Goal: Task Accomplishment & Management: Complete application form

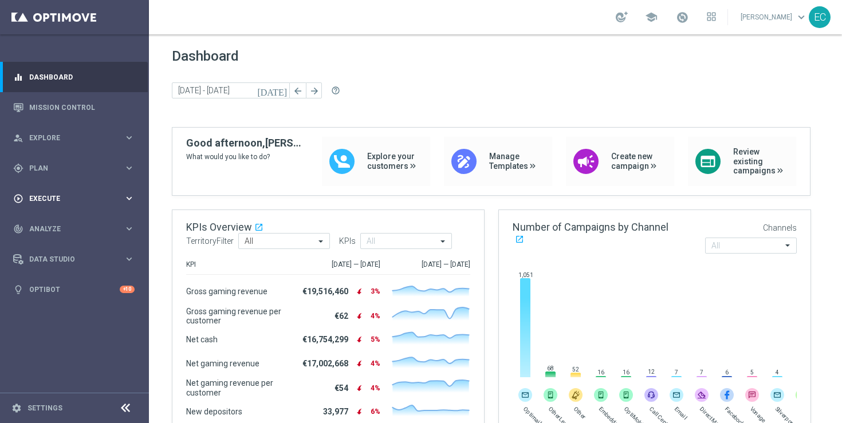
click at [67, 195] on span "Execute" at bounding box center [76, 198] width 94 height 7
click at [62, 219] on link "Campaign Builder" at bounding box center [74, 222] width 89 height 9
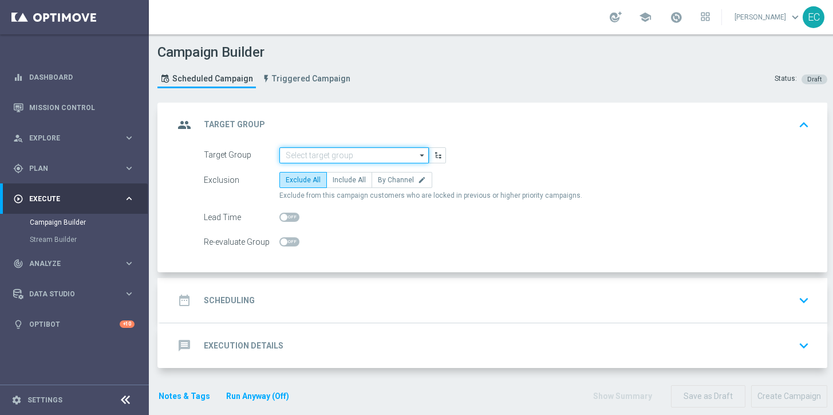
click at [365, 148] on input at bounding box center [353, 155] width 149 height 16
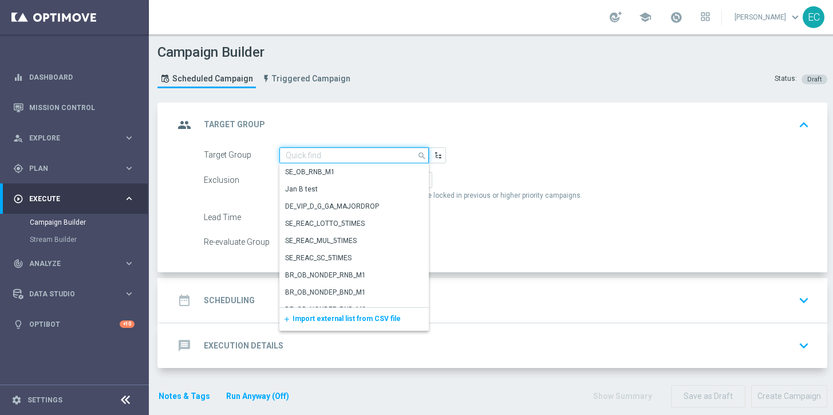
paste input "en_GB__PAGEVISITCASINO2_ALL_EMA_T&T_GM_TG_RETARGETING"
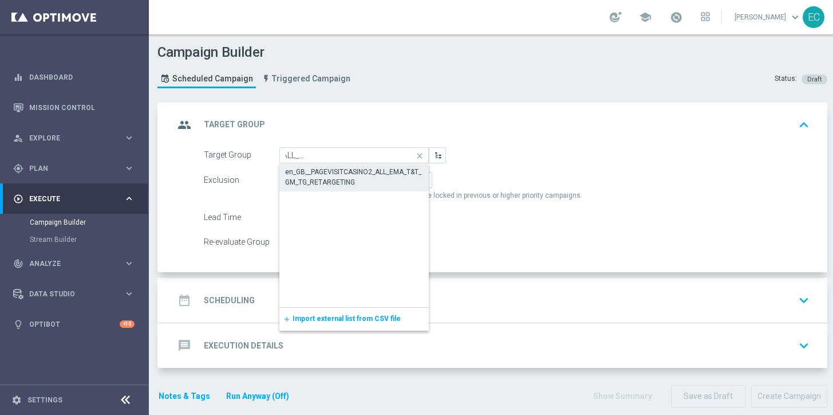
click at [366, 178] on div "en_GB__PAGEVISITCASINO2_ALL_EMA_T&T_GM_TG_RETARGETING" at bounding box center [354, 177] width 138 height 21
type input "en_GB__PAGEVISITCASINO2_ALL_EMA_T&T_GM_TG_RETARGETING"
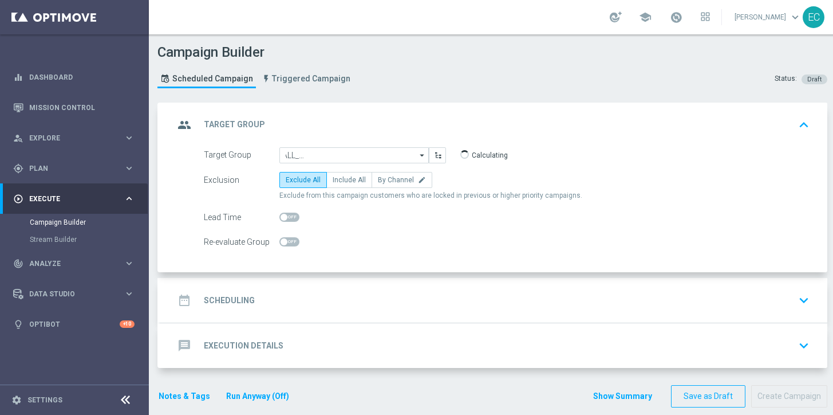
scroll to position [0, 0]
click at [333, 179] on span "Include All" at bounding box center [349, 180] width 33 height 8
click at [333, 179] on input "Include All" at bounding box center [336, 181] width 7 height 7
radio input "true"
click at [450, 294] on div "date_range Scheduling keyboard_arrow_down" at bounding box center [494, 300] width 640 height 22
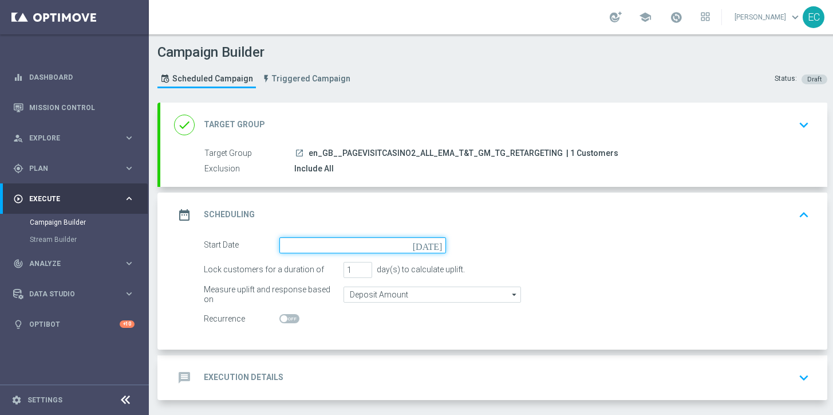
click at [420, 248] on input at bounding box center [362, 245] width 167 height 16
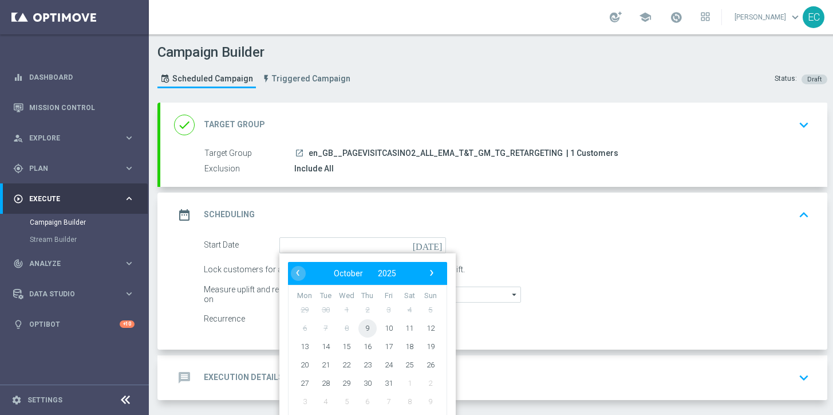
click at [369, 323] on span "9" at bounding box center [367, 327] width 18 height 18
type input "[DATE]"
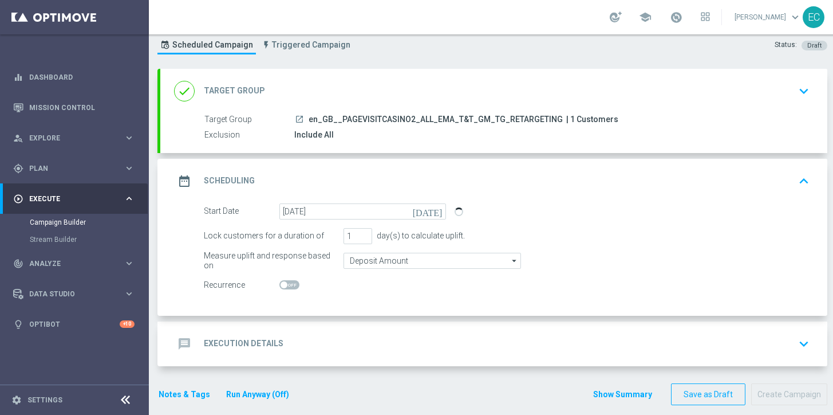
scroll to position [38, 0]
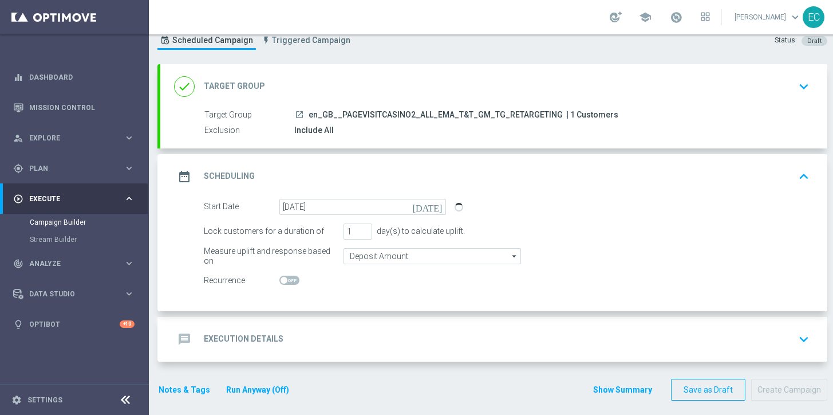
click at [318, 346] on div "message Execution Details keyboard_arrow_down" at bounding box center [494, 339] width 640 height 22
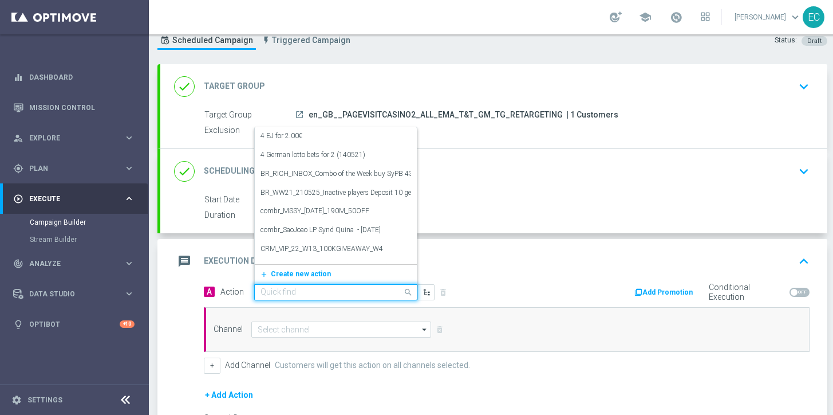
click at [353, 288] on input "text" at bounding box center [325, 292] width 128 height 10
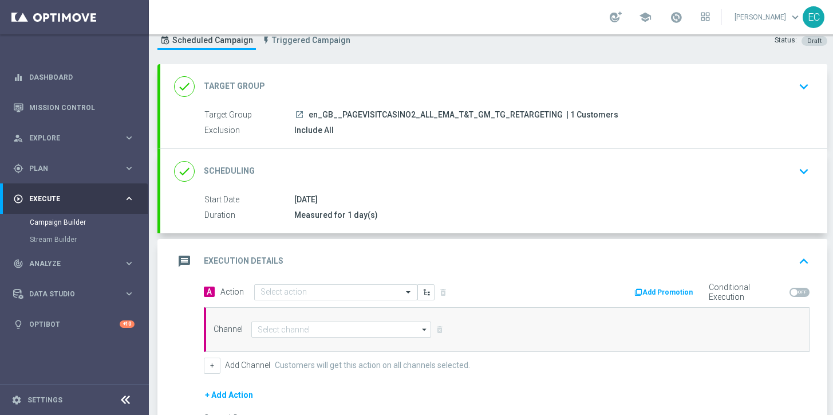
click at [491, 168] on div "done Scheduling keyboard_arrow_down" at bounding box center [494, 171] width 640 height 22
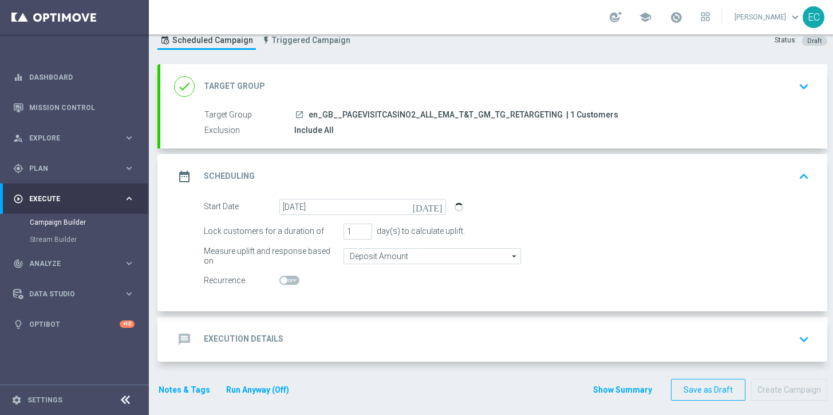
click at [491, 168] on div "date_range Scheduling keyboard_arrow_up Start Date [DATE] Duration Measured for…" at bounding box center [493, 232] width 667 height 157
click at [491, 168] on div "date_range Scheduling keyboard_arrow_up" at bounding box center [494, 176] width 640 height 22
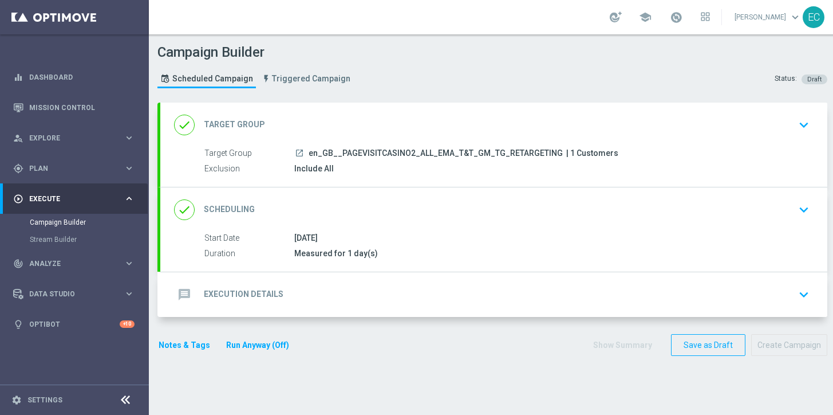
scroll to position [0, 0]
click at [484, 202] on div "done Scheduling keyboard_arrow_down" at bounding box center [494, 210] width 640 height 22
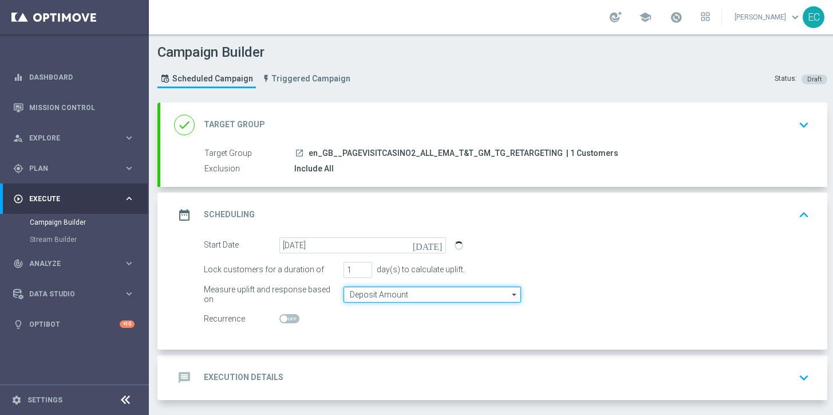
click at [399, 297] on input "Deposit Amount" at bounding box center [433, 294] width 178 height 16
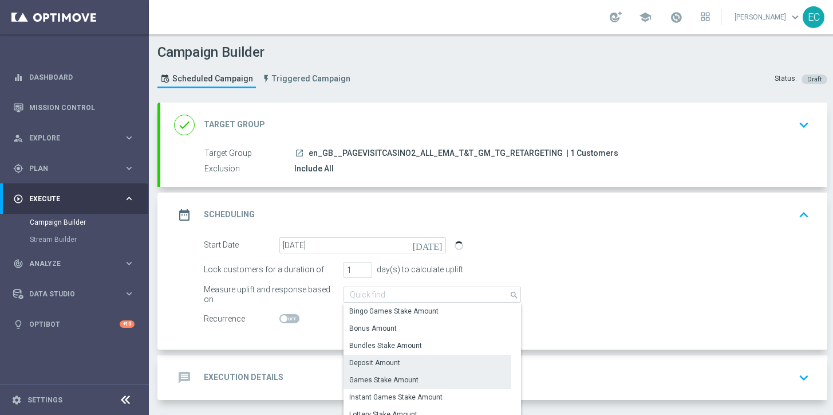
click at [407, 379] on div "Games Stake Amount" at bounding box center [383, 379] width 69 height 10
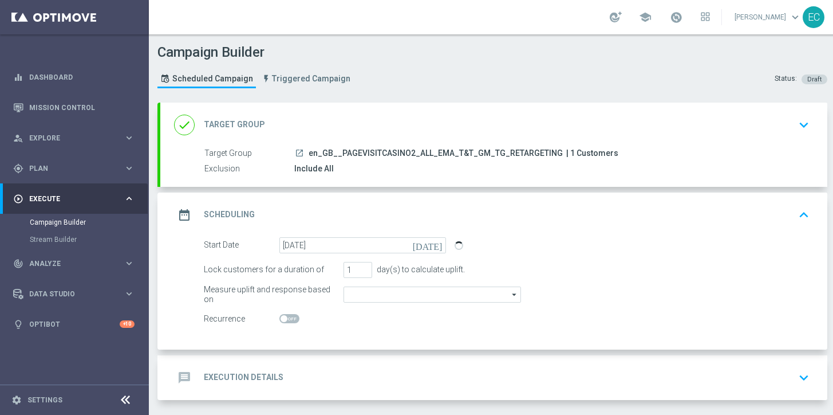
type input "Games Stake Amount"
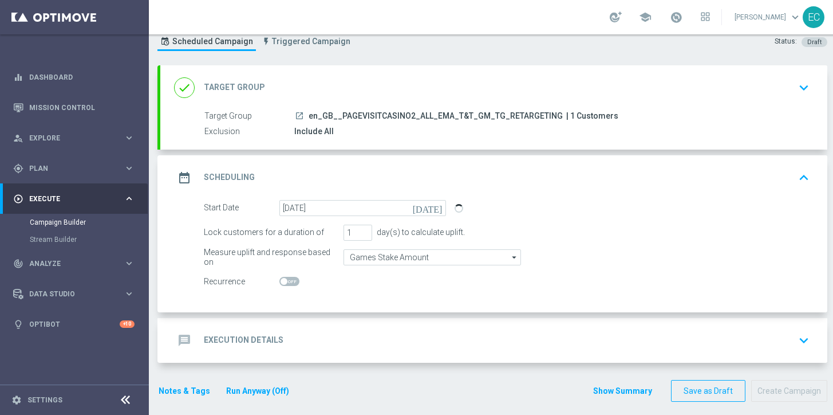
scroll to position [38, 0]
click at [289, 283] on span at bounding box center [289, 279] width 20 height 9
click at [289, 283] on input "checkbox" at bounding box center [289, 279] width 20 height 9
checkbox input "true"
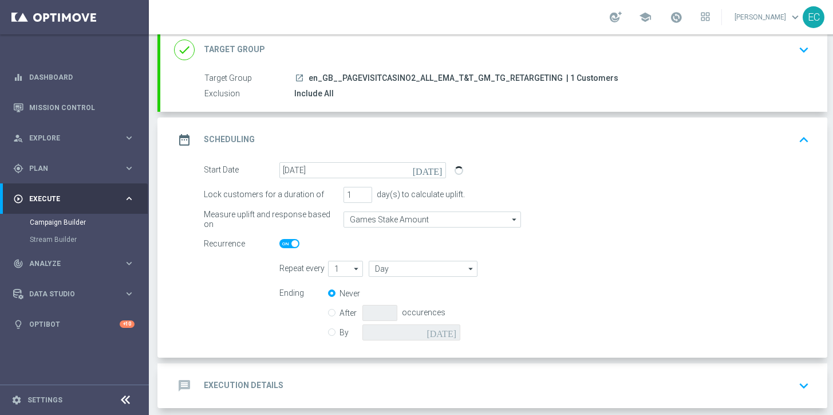
scroll to position [121, 0]
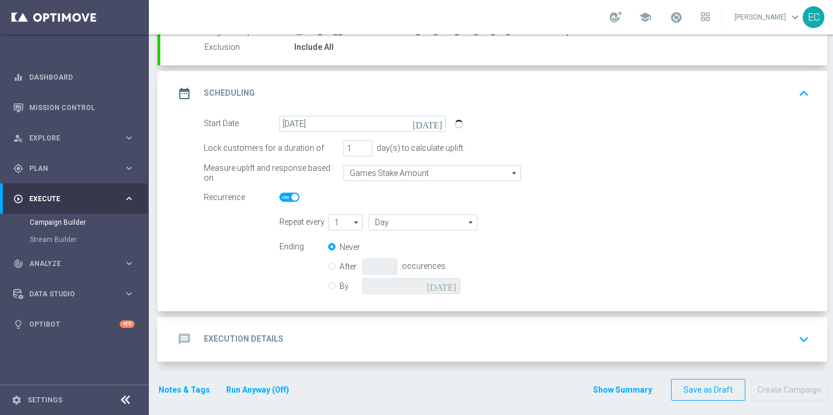
click at [336, 264] on div "After occurences" at bounding box center [401, 266] width 146 height 16
click at [333, 265] on input "After" at bounding box center [331, 264] width 7 height 7
radio input "true"
radio input "false"
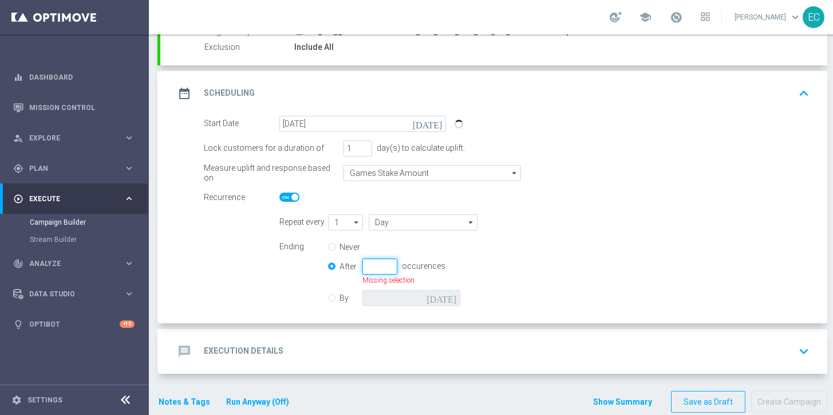
click at [382, 269] on input "number" at bounding box center [379, 266] width 35 height 16
type input "1"
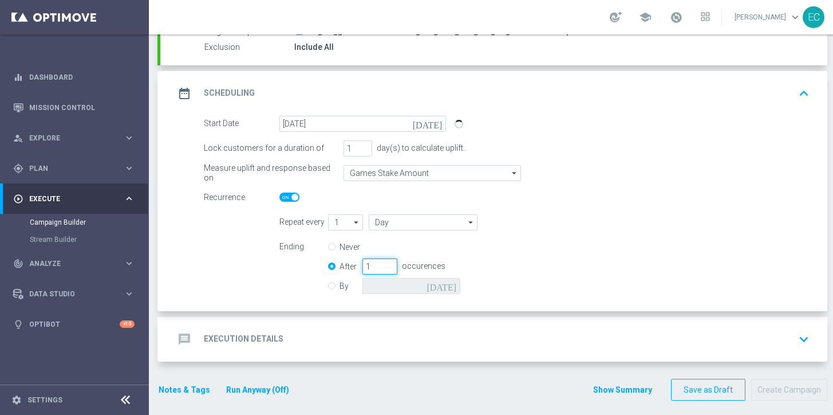
click at [379, 268] on input "1" at bounding box center [379, 266] width 35 height 16
click at [378, 268] on input "1" at bounding box center [379, 266] width 35 height 16
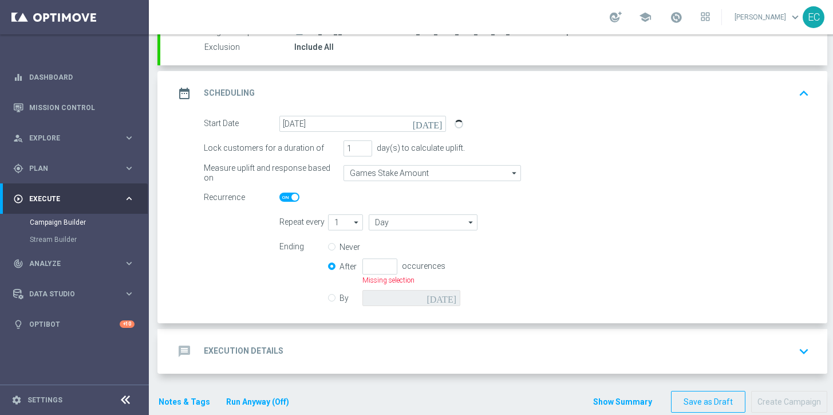
click at [345, 245] on label "Never" at bounding box center [351, 247] width 23 height 10
click at [336, 245] on input "Never" at bounding box center [331, 247] width 7 height 7
radio input "true"
radio input "false"
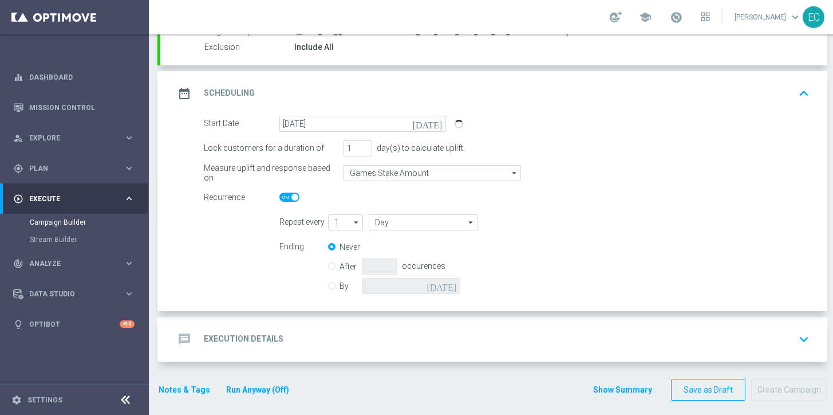
click at [614, 236] on form "Repeat every 1 1 arrow_drop_down Show Selected 0 of NaN 1" at bounding box center [544, 255] width 530 height 83
drag, startPoint x: 478, startPoint y: 293, endPoint x: 472, endPoint y: 326, distance: 34.2
click at [476, 298] on div "Start Date [DATE] [DATE] Lock customers for a duration of 1 day(s) to calculate…" at bounding box center [493, 213] width 667 height 195
click at [468, 358] on div "message Execution Details keyboard_arrow_down" at bounding box center [493, 339] width 667 height 45
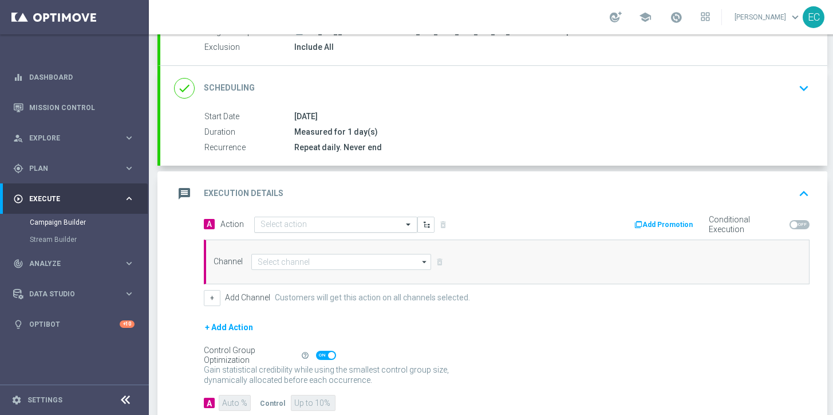
click at [326, 222] on input "text" at bounding box center [325, 225] width 128 height 10
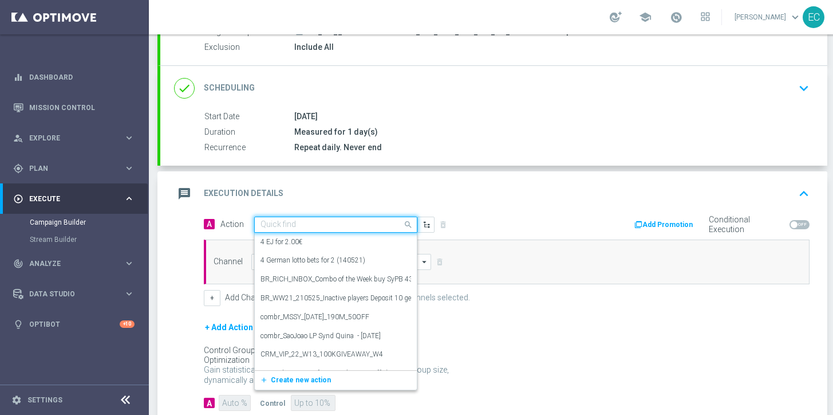
paste input "en_GB__PAGEVISITCASINO2_ALL_EMA_T&T_GM_EMAIL2_A"
type input "en_GB__PAGEVISITCASINO2_ALL_EMA_T&T_GM_EMAIL2_A"
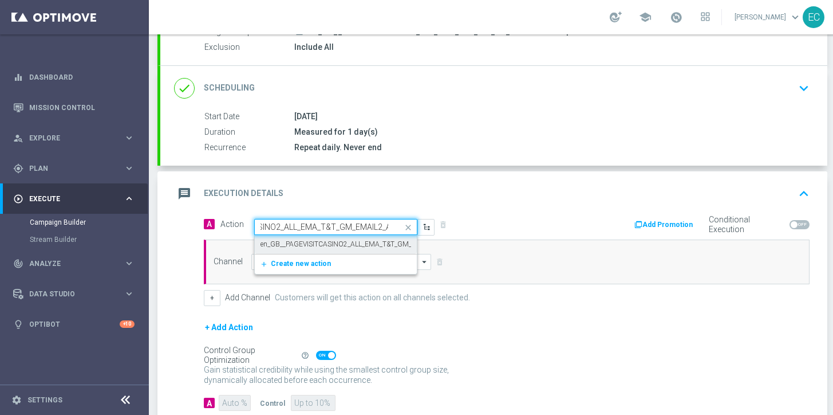
click at [335, 236] on div "en_GB__PAGEVISITCASINO2_ALL_EMA_T&T_GM_EMAIL2_A edit" at bounding box center [336, 244] width 151 height 19
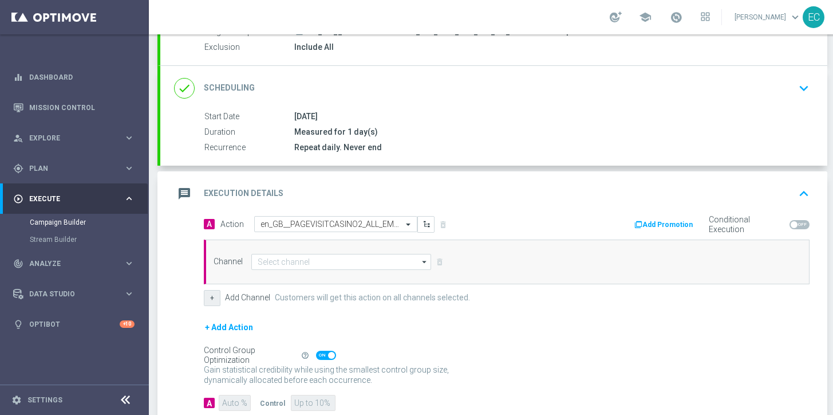
click at [214, 298] on button "+" at bounding box center [212, 298] width 17 height 16
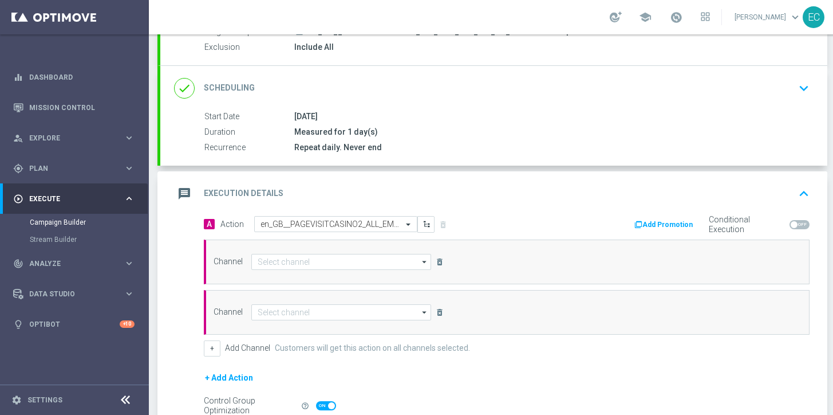
click at [435, 311] on button "delete_forever" at bounding box center [439, 312] width 11 height 14
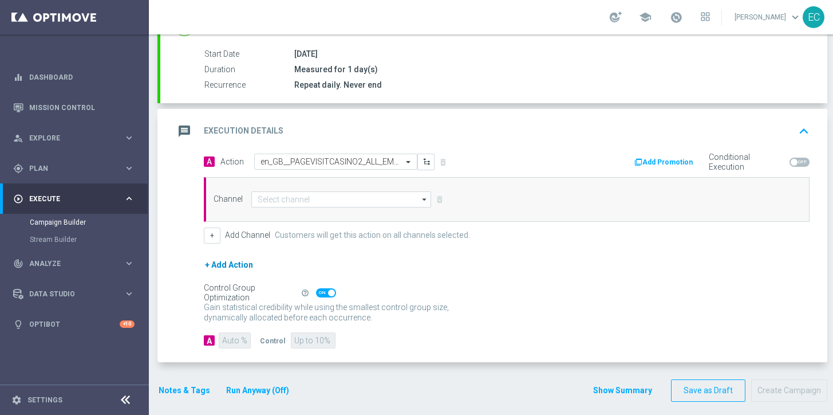
scroll to position [185, 0]
click at [225, 265] on button "+ Add Action" at bounding box center [229, 264] width 50 height 14
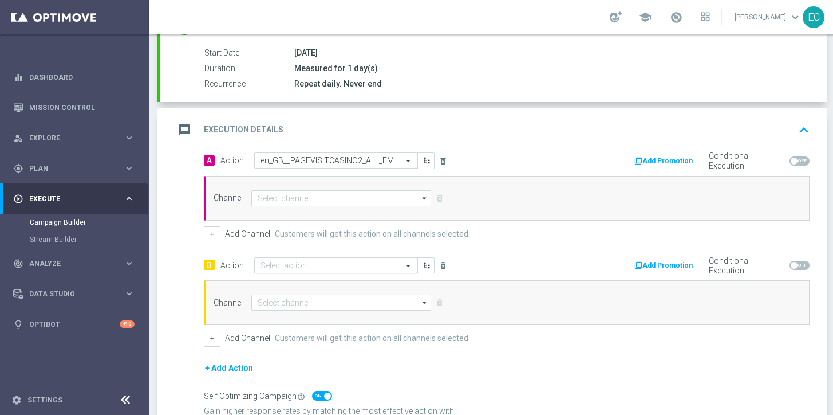
click at [309, 261] on input "text" at bounding box center [325, 266] width 128 height 10
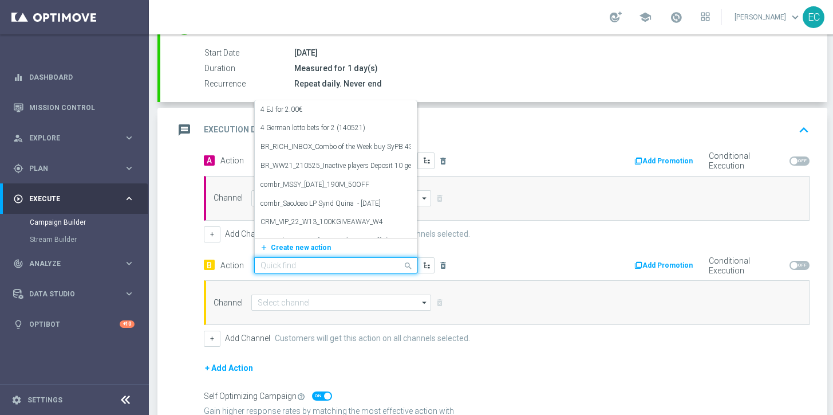
paste input "en_GB__PAGEVISITCASINO2_ALL_EMA_T&T_GM_EMAIL2_B"
type input "en_GB__PAGEVISITCASINO2_ALL_EMA_T&T_GM_EMAIL2_B"
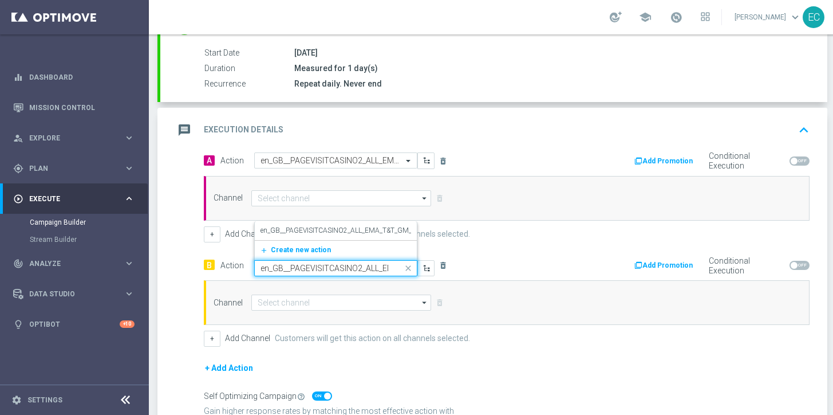
scroll to position [0, 82]
click at [330, 236] on div "en_GB__PAGEVISITCASINO2_ALL_EMA_T&T_GM_EMAIL2_B edit" at bounding box center [336, 230] width 151 height 19
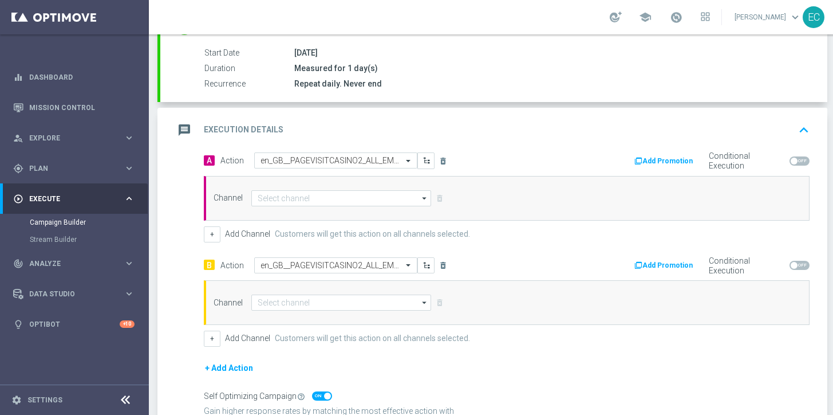
scroll to position [0, 0]
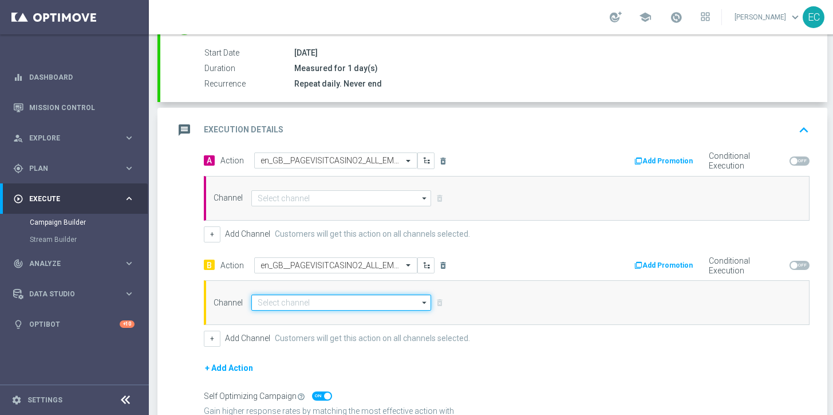
click at [334, 301] on input at bounding box center [341, 302] width 180 height 16
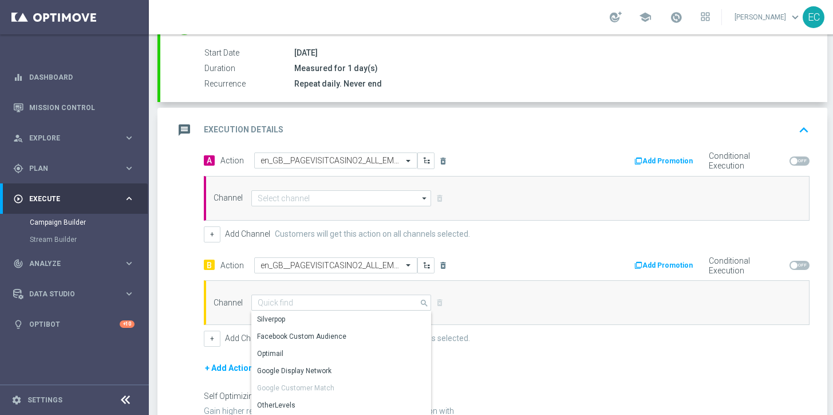
click at [302, 188] on div "Channel arrow_drop_down Show Selected 0 of 26 Silverpop" at bounding box center [507, 198] width 606 height 45
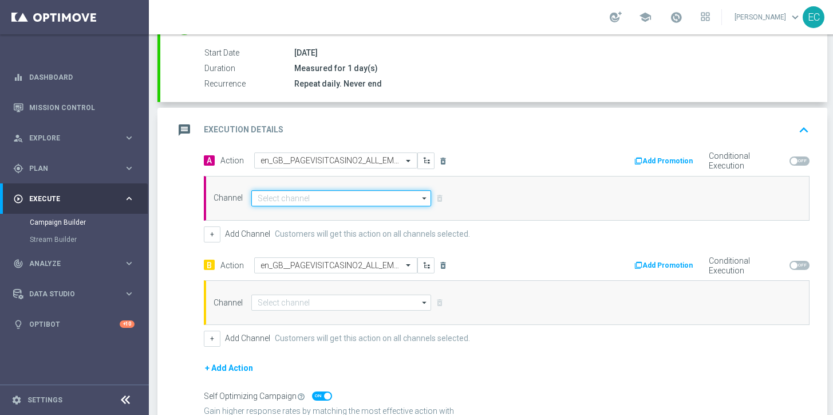
click at [313, 203] on input at bounding box center [341, 198] width 180 height 16
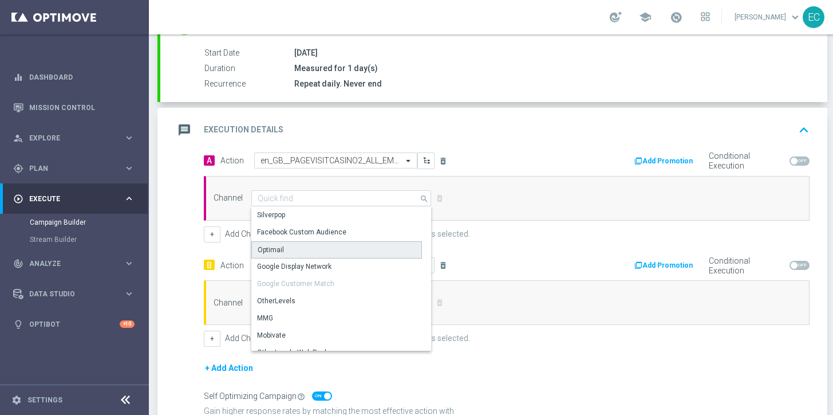
click at [309, 252] on div "Optimail" at bounding box center [336, 249] width 171 height 17
type input "Optimail"
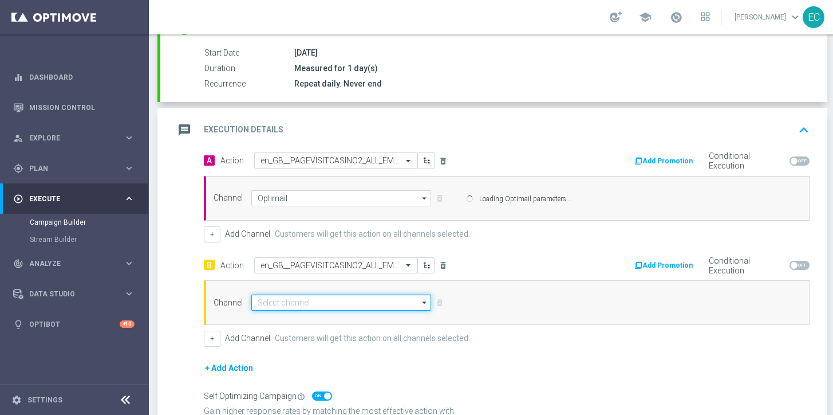
click at [316, 309] on input at bounding box center [341, 302] width 180 height 16
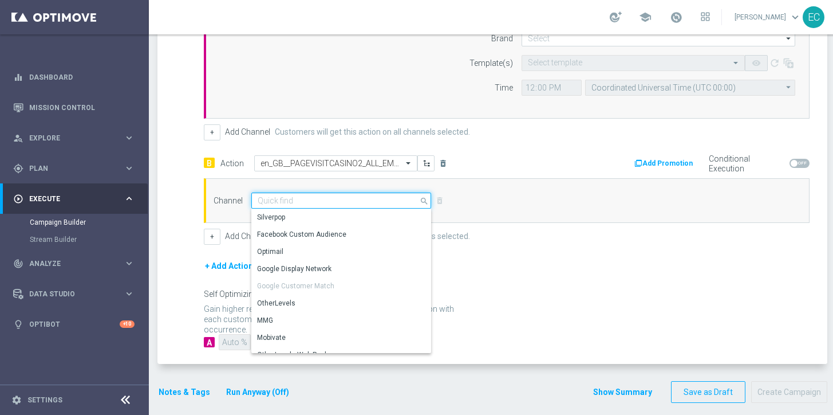
scroll to position [372, 0]
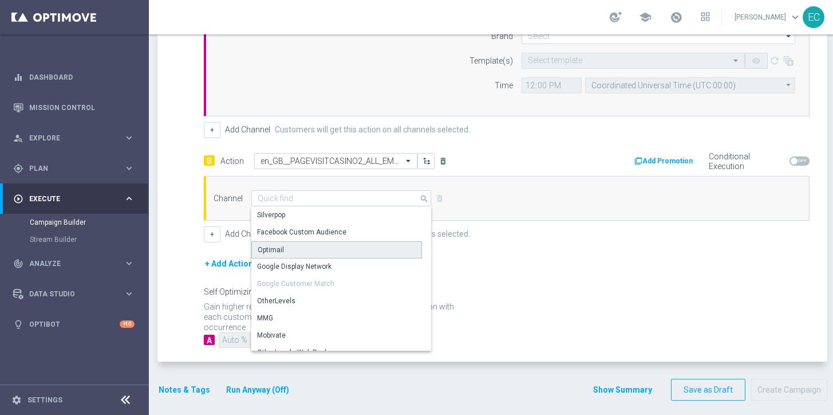
click at [303, 251] on div "Optimail" at bounding box center [336, 249] width 171 height 17
type input "Optimail"
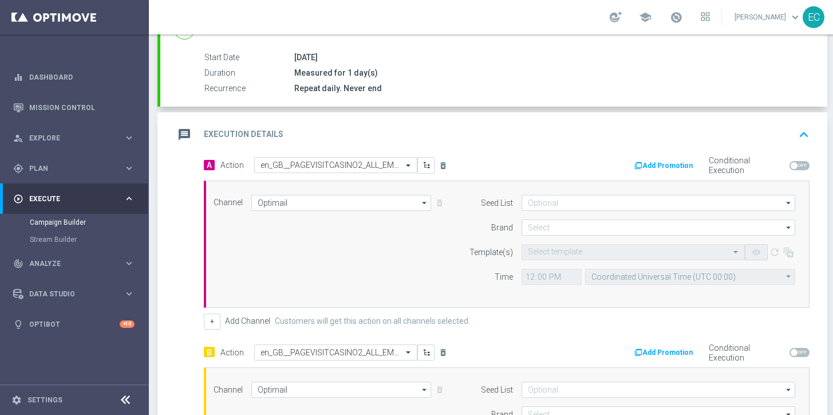
scroll to position [179, 0]
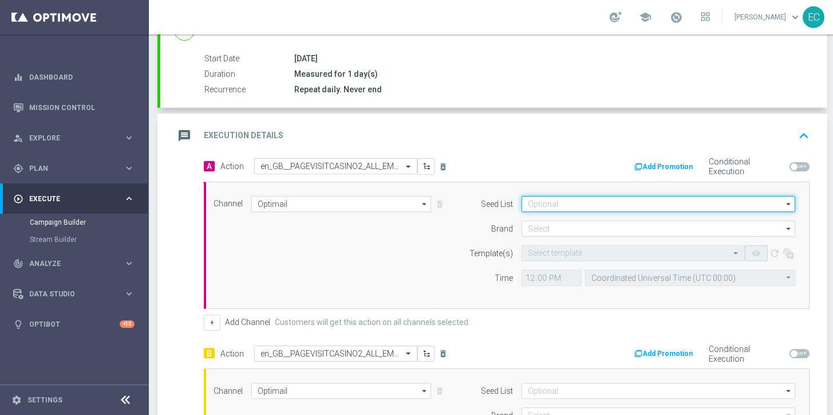
click at [607, 200] on input at bounding box center [659, 204] width 274 height 16
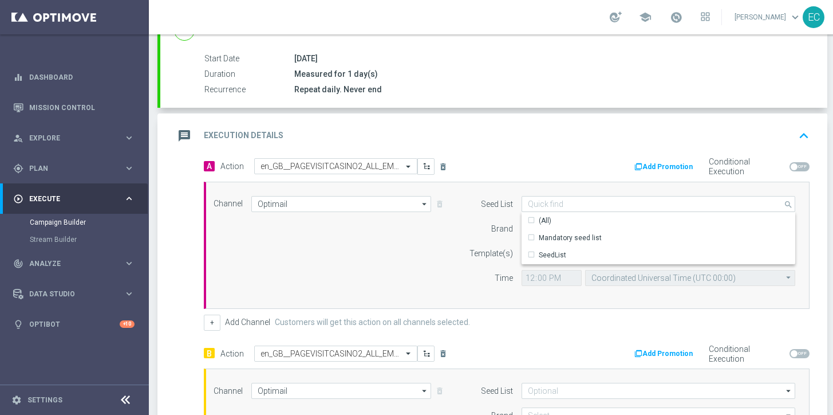
click at [482, 207] on label "Seed List" at bounding box center [497, 204] width 32 height 10
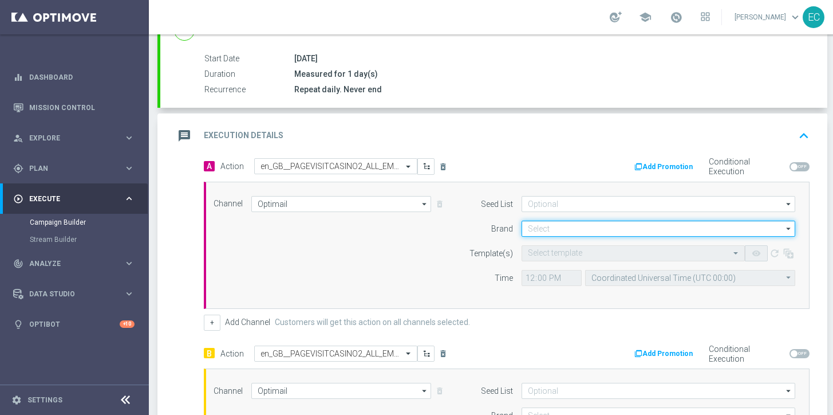
click at [572, 225] on input at bounding box center [659, 228] width 274 height 16
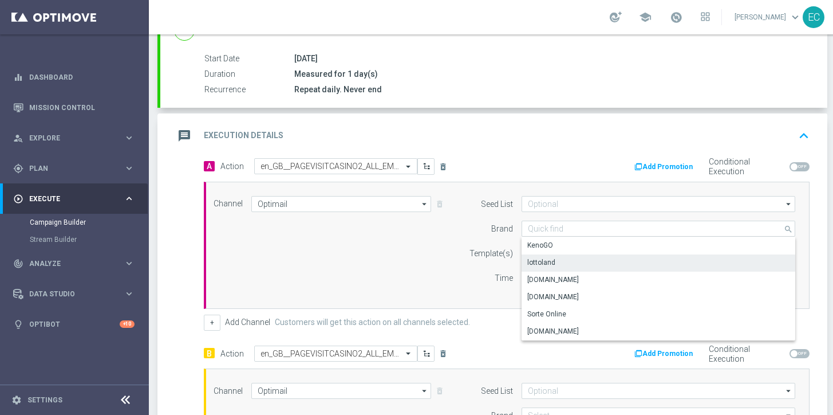
click at [579, 258] on div "lottoland" at bounding box center [659, 262] width 274 height 16
type input "lottoland"
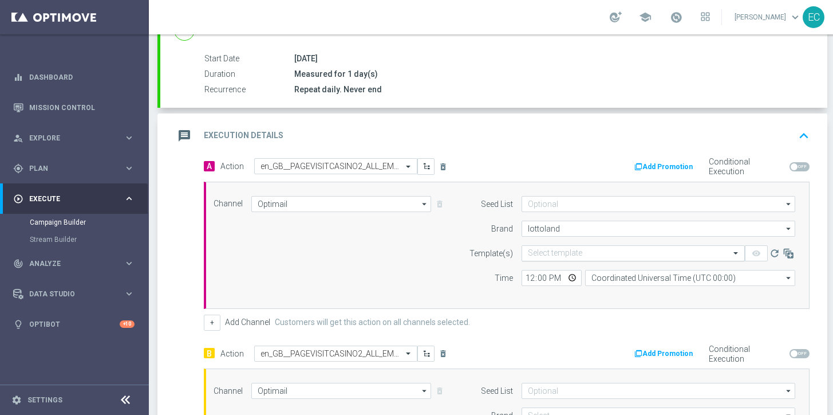
click at [609, 251] on input "text" at bounding box center [622, 254] width 188 height 10
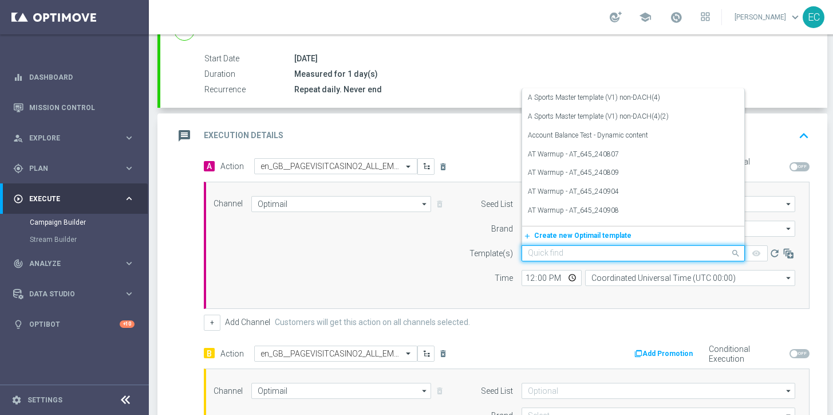
paste input "en_GB__PAGEVISITCASINO2_ALL_EMA_T&T_GM_EMAIL2_A"
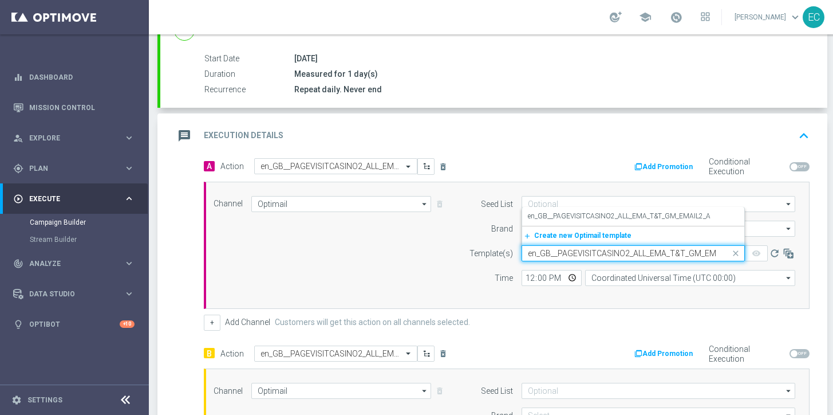
scroll to position [0, 22]
click at [599, 217] on label "en_GB__PAGEVISITCASINO2_ALL_EMA_T&T_GM_EMAIL2_A" at bounding box center [619, 216] width 183 height 10
type input "en_GB__PAGEVISITCASINO2_ALL_EMA_T&T_GM_EMAIL2_A"
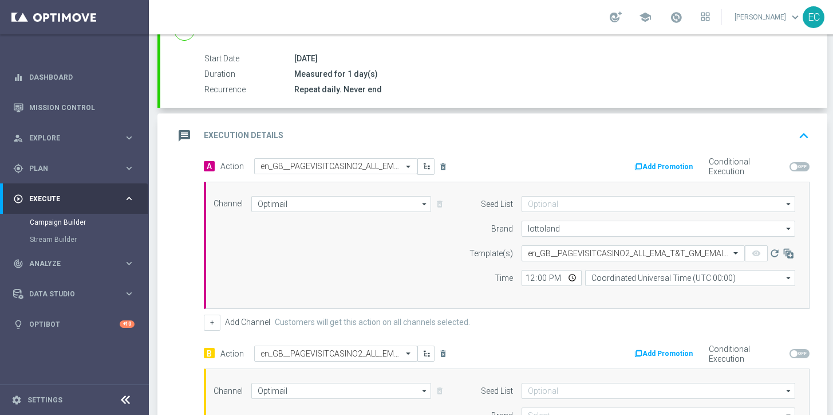
scroll to position [0, 0]
click at [527, 276] on input "12:00" at bounding box center [552, 278] width 60 height 16
click at [796, 165] on span at bounding box center [794, 166] width 7 height 7
click at [796, 165] on input "checkbox" at bounding box center [800, 166] width 20 height 9
checkbox input "true"
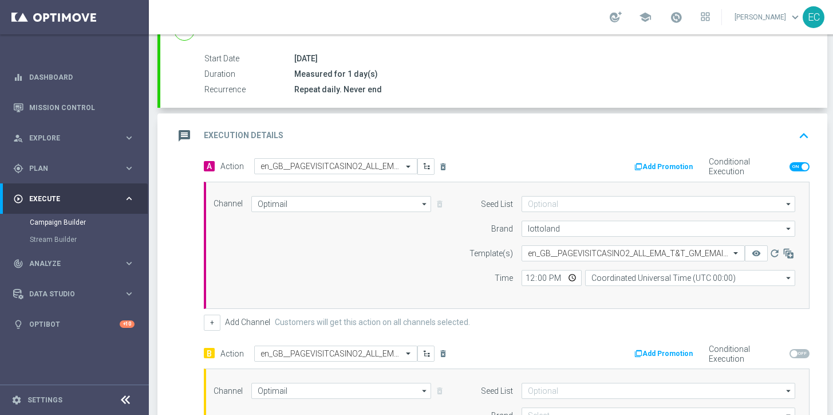
click at [668, 165] on button "Add Promotion" at bounding box center [665, 166] width 64 height 13
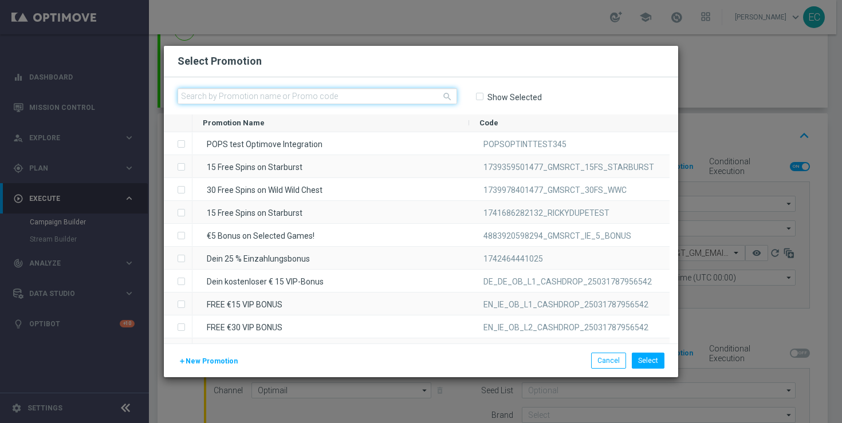
click at [346, 96] on input "text" at bounding box center [317, 96] width 279 height 16
paste input "A_13582910_UKCAS_STK5GET5_PV_TT_OPTI"
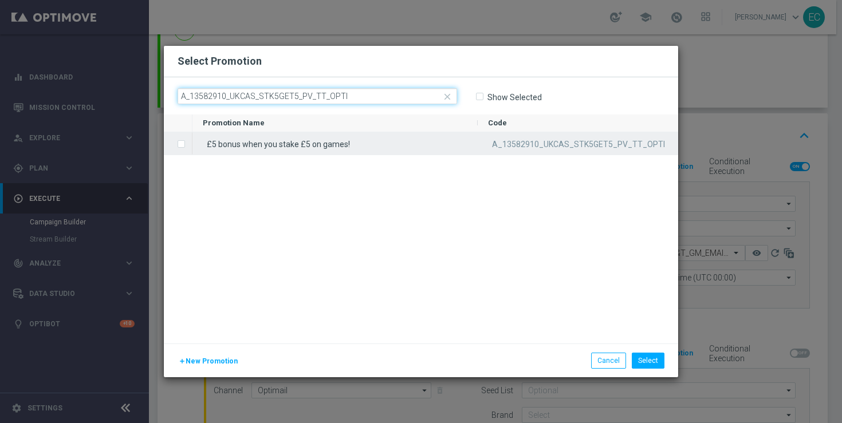
type input "A_13582910_UKCAS_STK5GET5_PV_TT_OPTI"
click at [342, 141] on div "£5 bonus when you stake £5 on games!" at bounding box center [334, 143] width 285 height 22
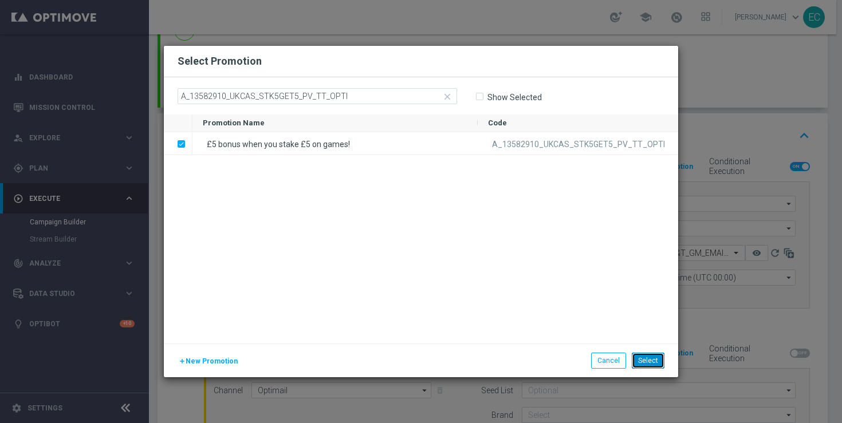
click at [650, 368] on button "Select" at bounding box center [648, 361] width 33 height 16
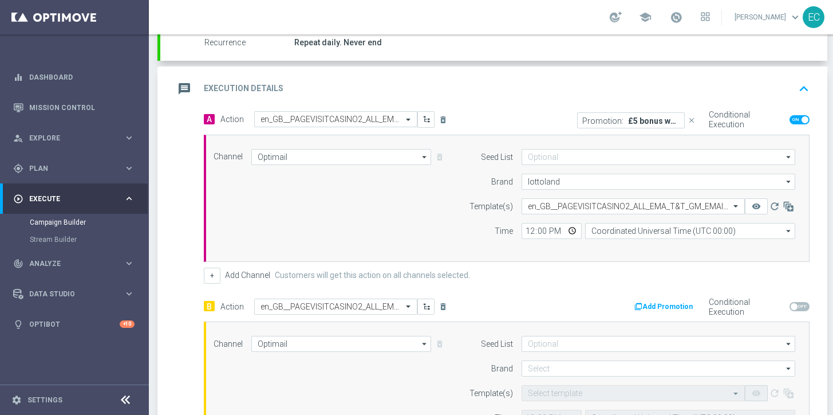
scroll to position [257, 0]
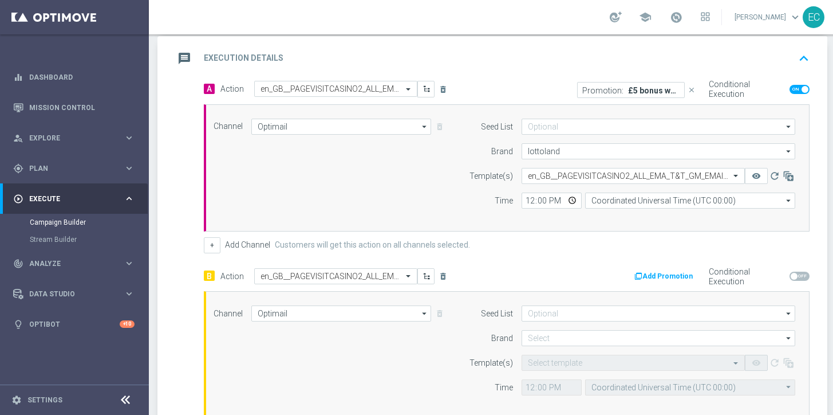
click at [795, 276] on span at bounding box center [794, 276] width 7 height 7
click at [795, 276] on input "checkbox" at bounding box center [800, 275] width 20 height 9
checkbox input "true"
click at [670, 271] on button "Add Promotion" at bounding box center [665, 276] width 64 height 13
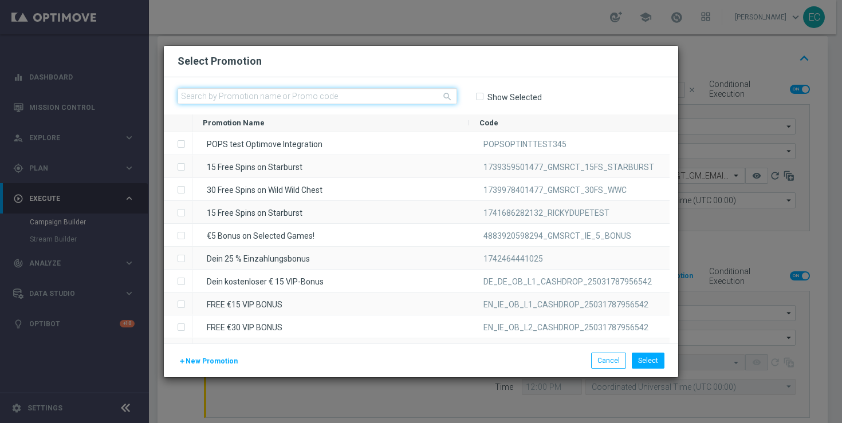
click at [379, 92] on input "text" at bounding box center [317, 96] width 279 height 16
paste input "B_13582910_UKCAS_STK5GET5_PV_TT_OPTI"
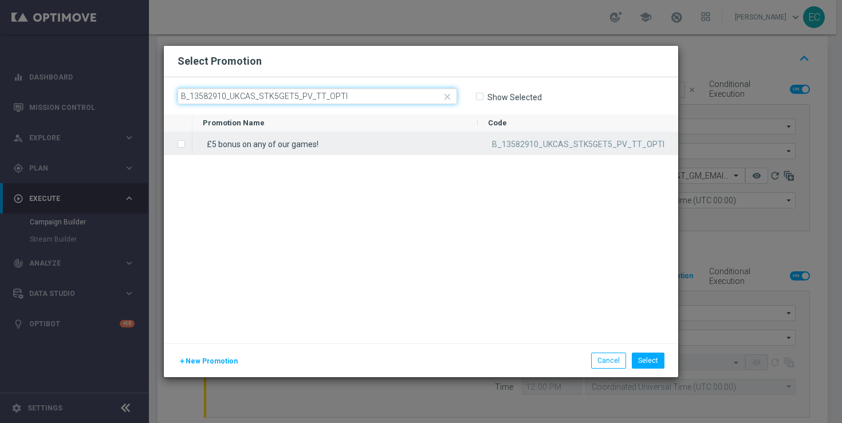
type input "B_13582910_UKCAS_STK5GET5_PV_TT_OPTI"
click at [330, 143] on div "£5 bonus on any of our games!" at bounding box center [334, 143] width 285 height 22
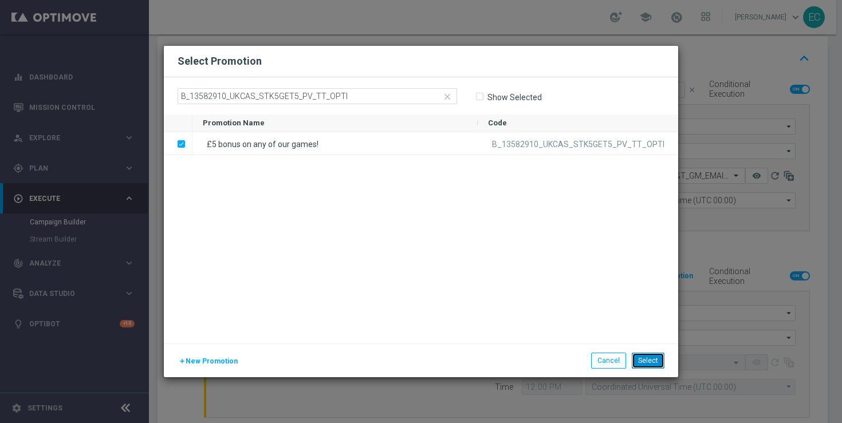
click at [657, 364] on button "Select" at bounding box center [648, 361] width 33 height 16
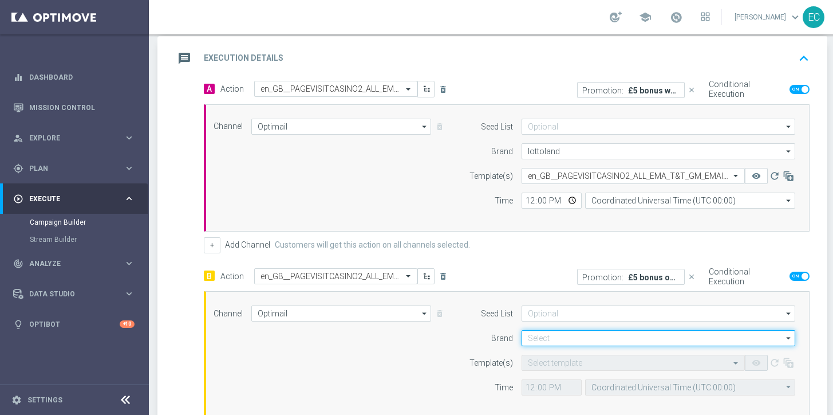
click at [608, 338] on input at bounding box center [659, 338] width 274 height 16
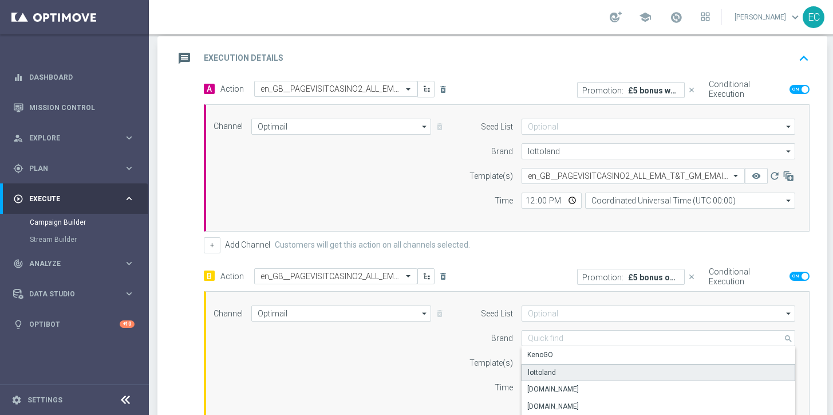
click at [600, 372] on div "lottoland" at bounding box center [659, 372] width 274 height 17
type input "lottoland"
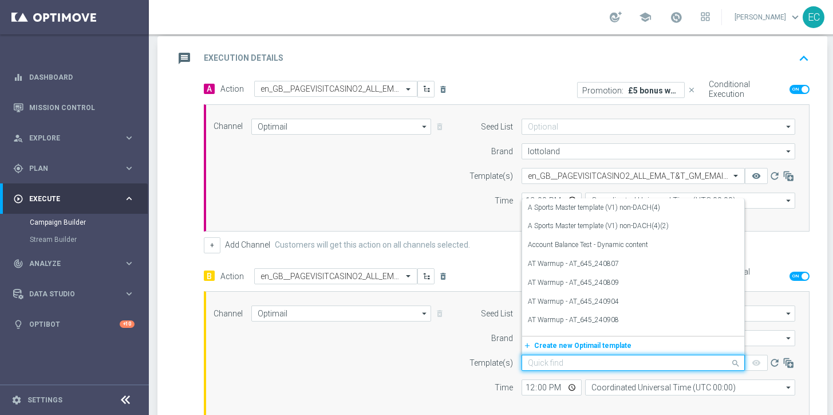
click at [608, 366] on input "text" at bounding box center [622, 363] width 188 height 10
paste input "en_GB__PAGEVISITCASINO2_ALL_EMA_T&T_GM_EMAIL2_B"
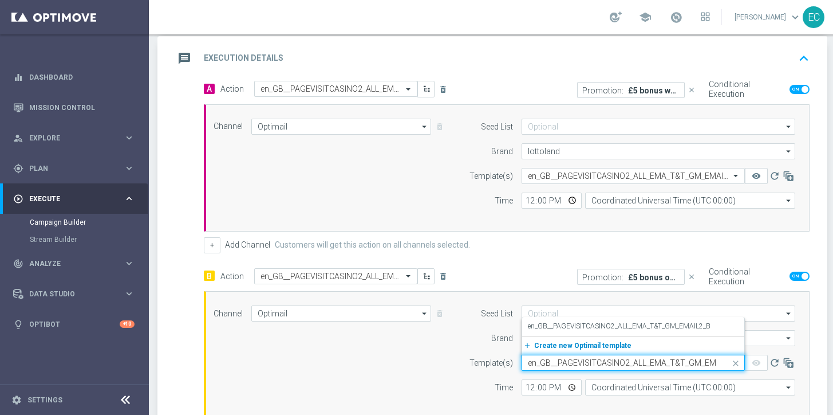
scroll to position [0, 22]
click at [598, 322] on label "en_GB__PAGEVISITCASINO2_ALL_EMA_T&T_GM_EMAIL2_B" at bounding box center [619, 326] width 183 height 10
type input "en_GB__PAGEVISITCASINO2_ALL_EMA_T&T_GM_EMAIL2_B"
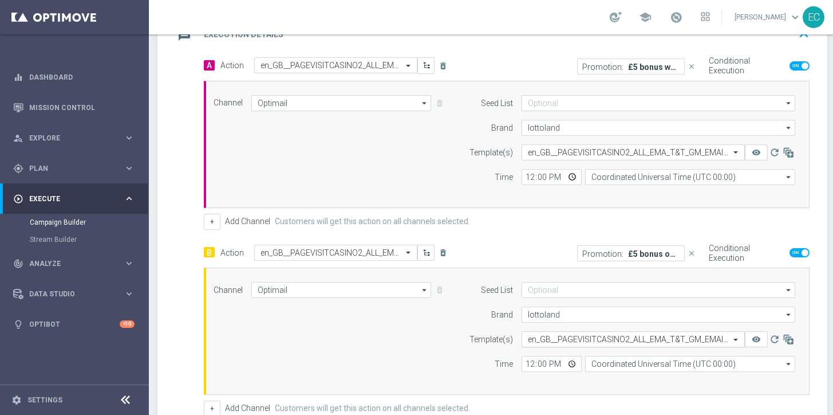
scroll to position [374, 0]
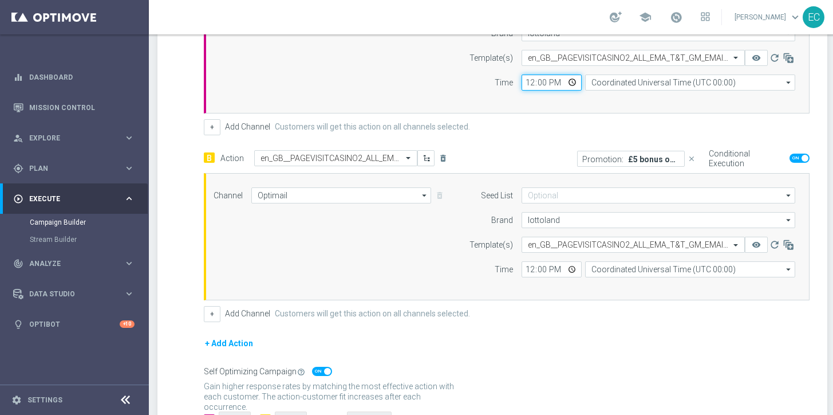
click at [531, 79] on input "12:00" at bounding box center [552, 82] width 60 height 16
click at [530, 266] on input "12:00" at bounding box center [552, 269] width 60 height 16
click at [530, 84] on input "20:00" at bounding box center [552, 82] width 60 height 16
type input "18:30"
click at [533, 273] on input "12:00" at bounding box center [552, 269] width 60 height 16
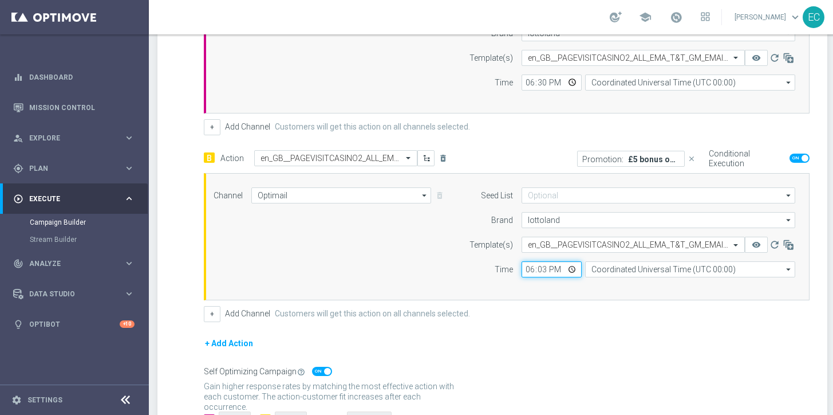
type input "18:30"
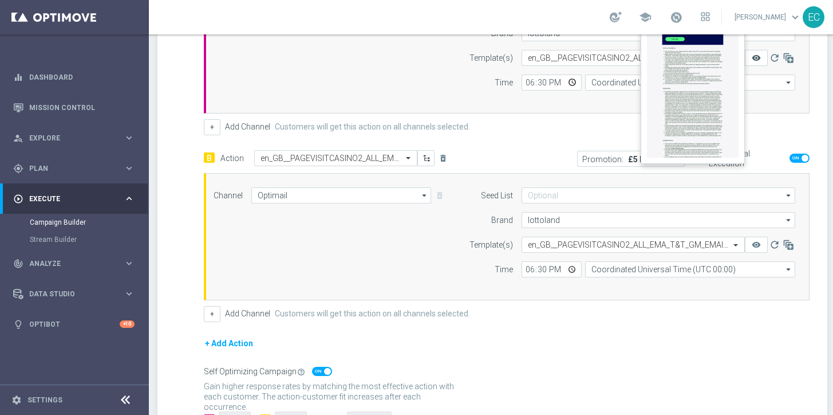
click at [755, 57] on icon "remove_red_eye" at bounding box center [756, 57] width 9 height 9
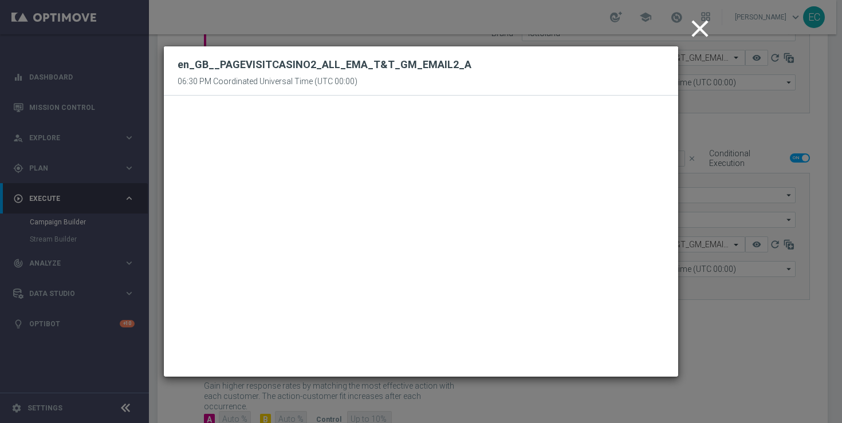
click at [704, 26] on icon "close" at bounding box center [699, 28] width 29 height 29
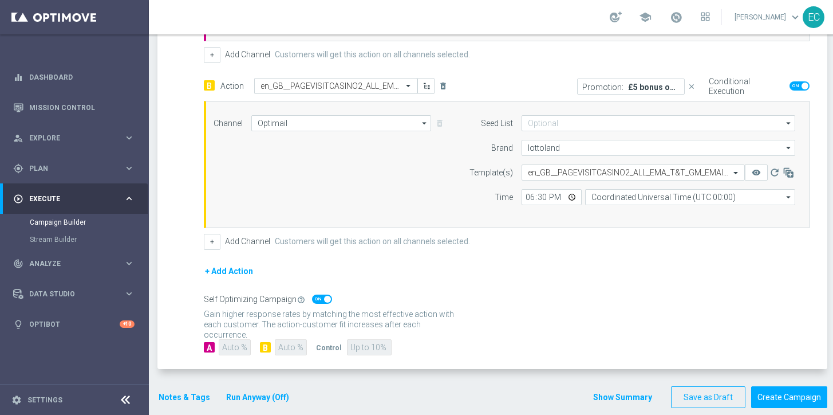
scroll to position [454, 0]
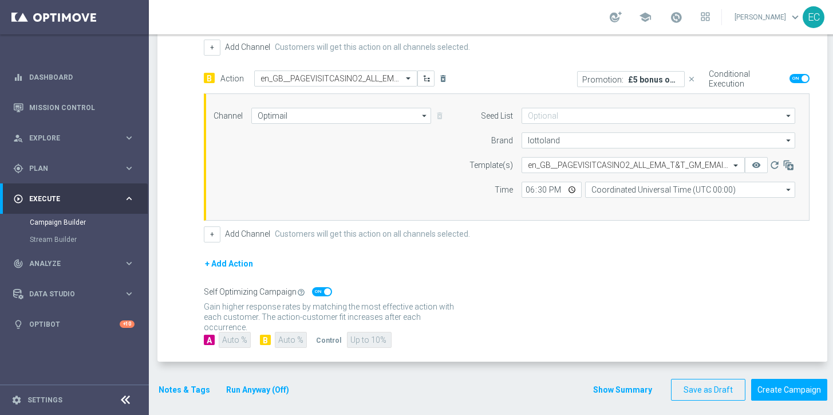
click at [331, 290] on span at bounding box center [322, 291] width 20 height 9
click at [331, 290] on input "checkbox" at bounding box center [322, 291] width 20 height 9
checkbox input "false"
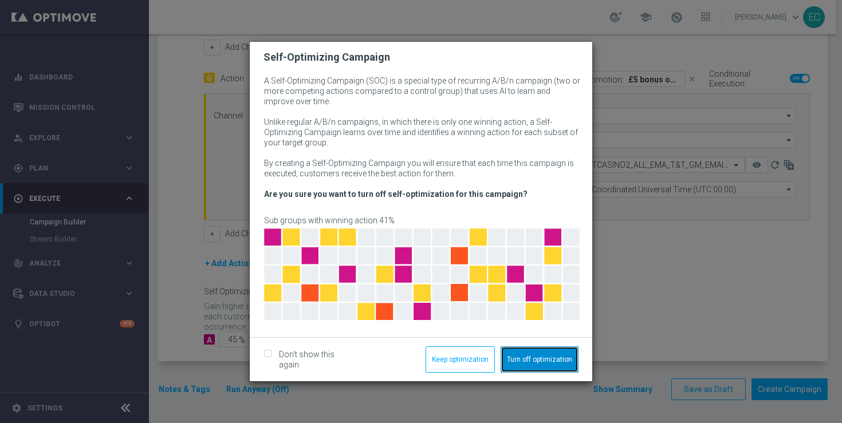
click at [565, 364] on button "Turn off optimization" at bounding box center [539, 359] width 78 height 26
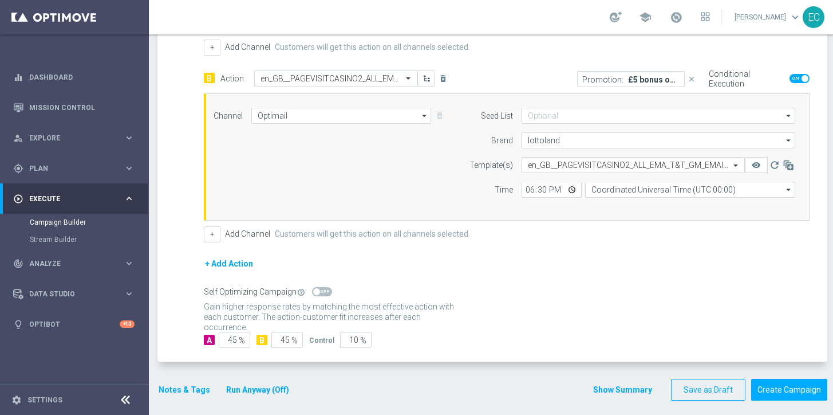
click at [217, 336] on div "A 45 %" at bounding box center [226, 340] width 44 height 16
click at [223, 337] on input "45" at bounding box center [234, 340] width 31 height 16
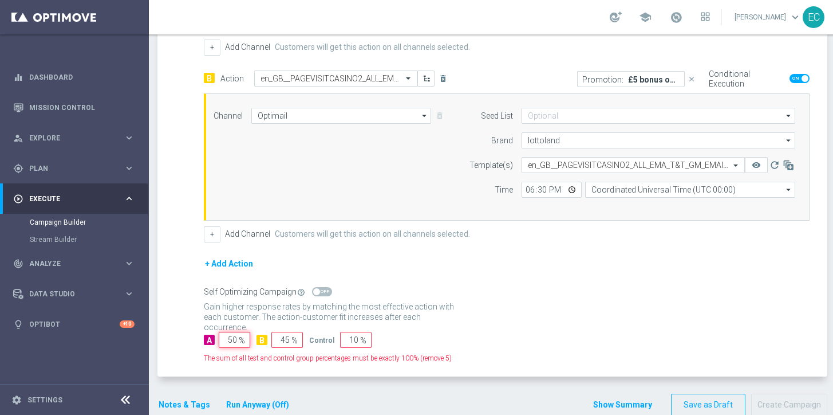
type input "50"
click at [353, 338] on input "10" at bounding box center [355, 340] width 31 height 16
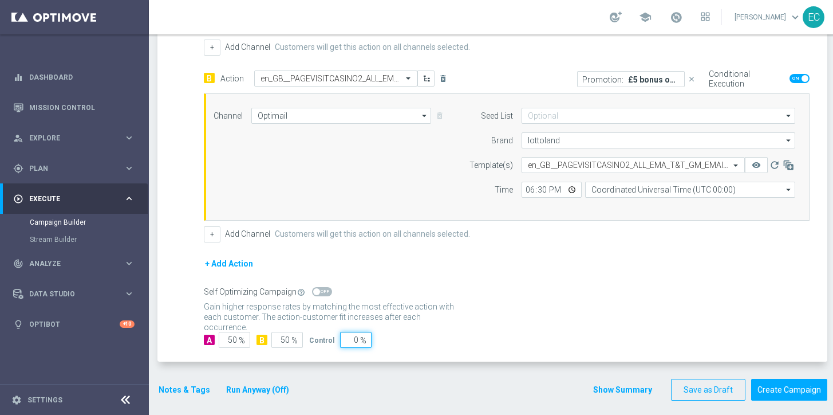
type input "0"
click at [450, 320] on p "Gain higher response rates by matching the most effective action with each cust…" at bounding box center [333, 316] width 258 height 31
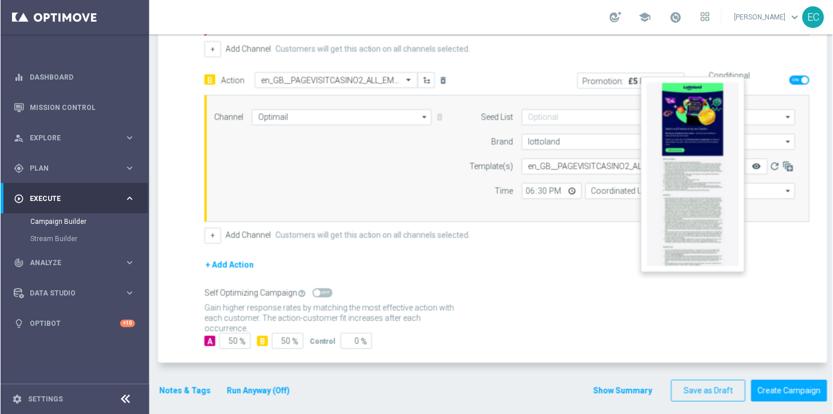
scroll to position [452, 0]
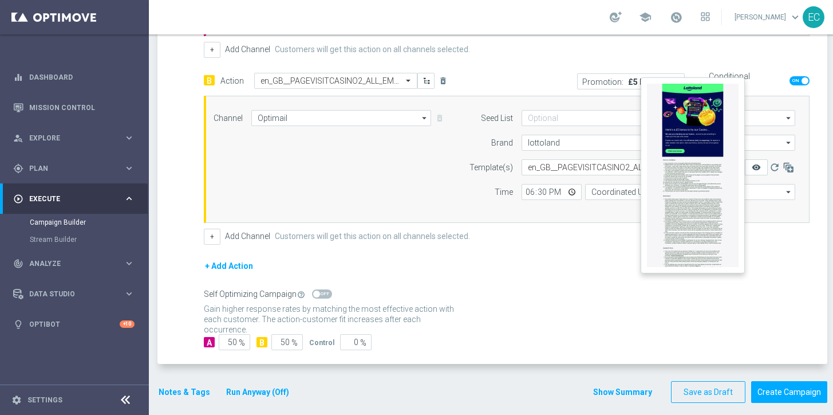
click at [756, 167] on icon "remove_red_eye" at bounding box center [756, 167] width 9 height 9
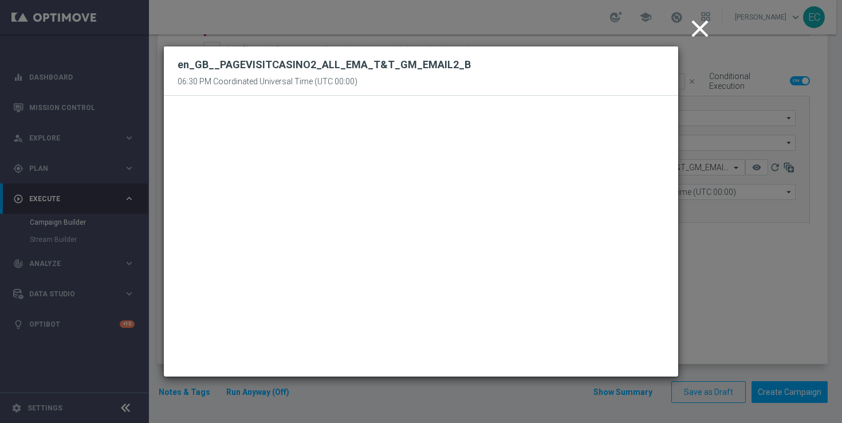
click at [684, 28] on button "close" at bounding box center [701, 29] width 35 height 36
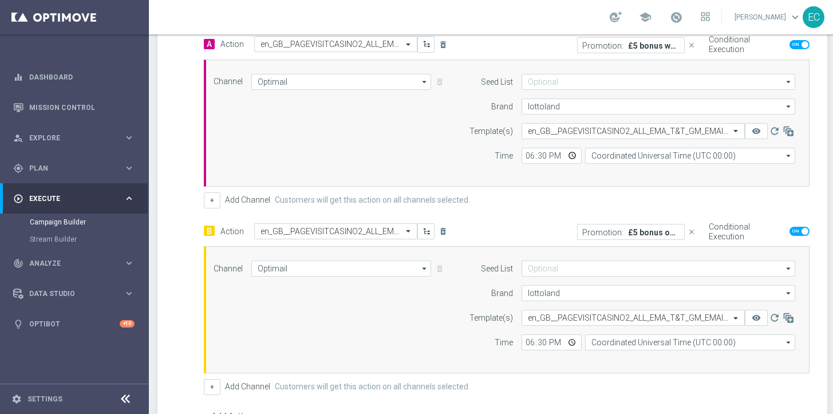
scroll to position [293, 0]
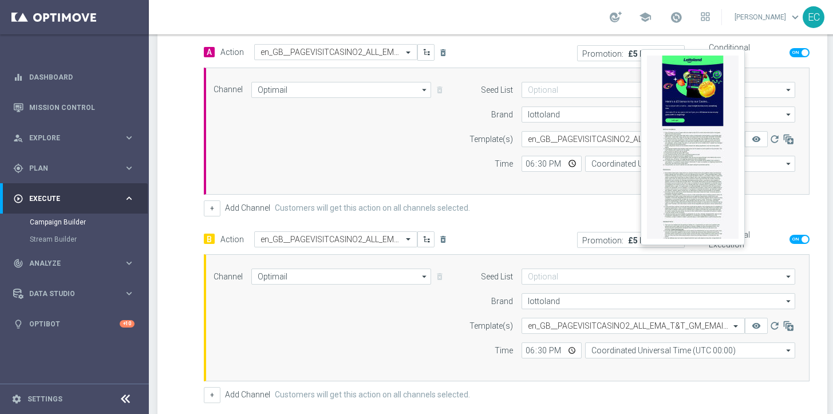
click at [758, 133] on button "remove_red_eye" at bounding box center [756, 139] width 23 height 16
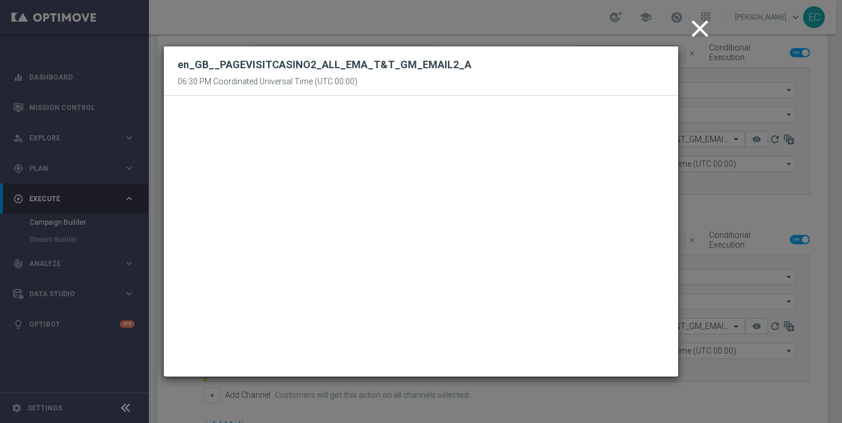
click at [695, 30] on icon "close" at bounding box center [699, 28] width 29 height 29
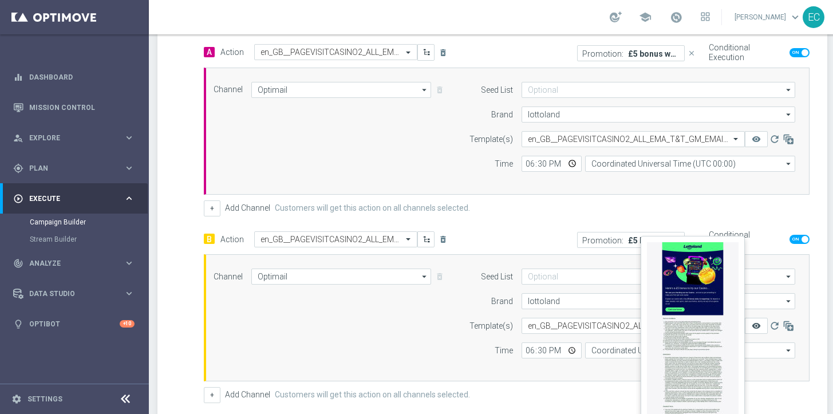
click at [756, 324] on icon "remove_red_eye" at bounding box center [756, 325] width 9 height 9
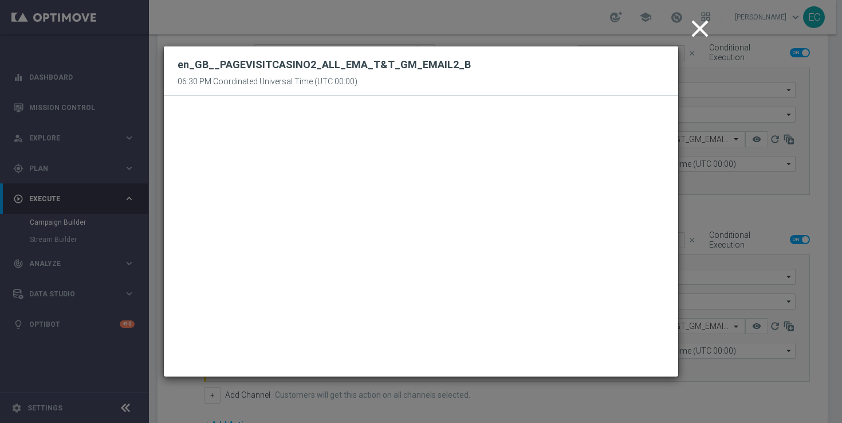
click at [709, 32] on icon "close" at bounding box center [699, 28] width 29 height 29
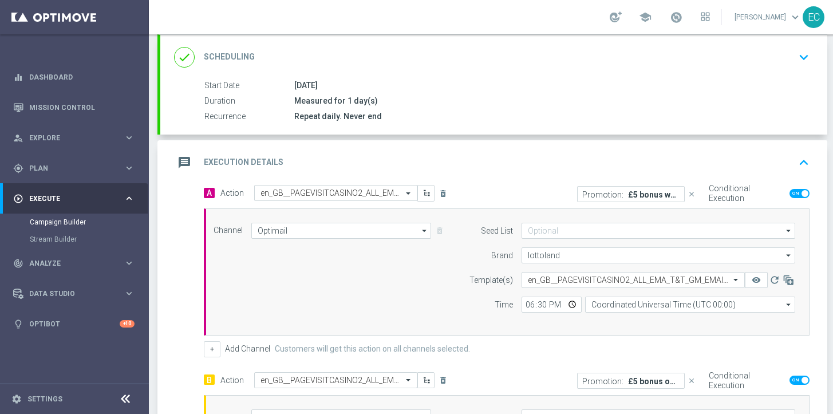
scroll to position [167, 0]
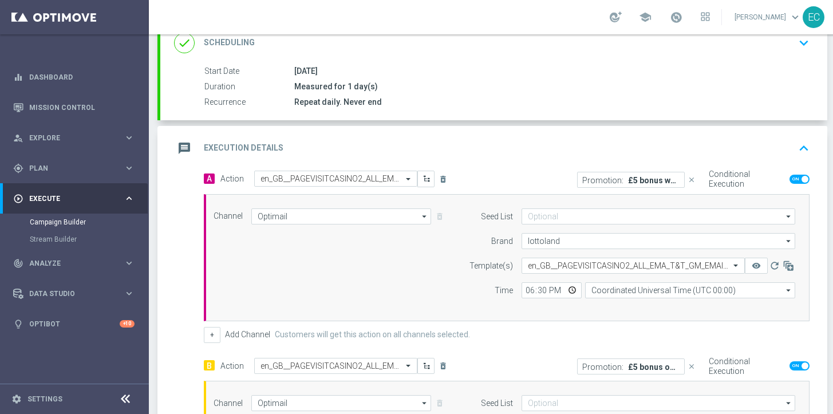
click at [640, 176] on p "£5 bonus when you stake £5 on games!" at bounding box center [654, 179] width 52 height 9
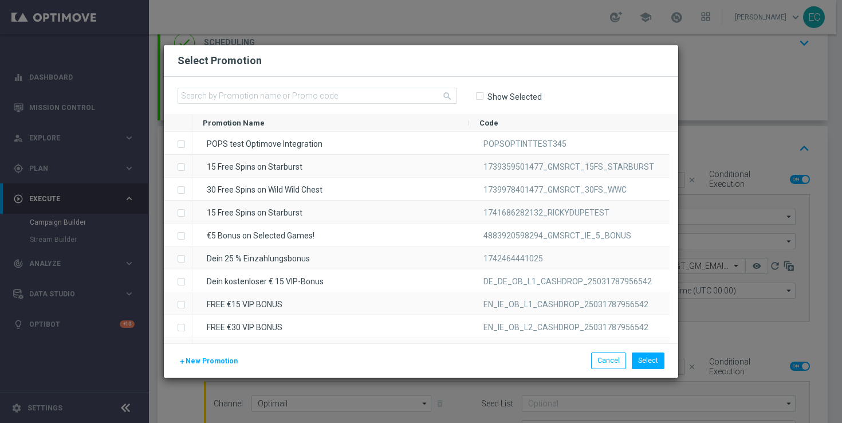
click at [504, 97] on label "Show Selected" at bounding box center [514, 97] width 55 height 10
click at [483, 97] on input "Show Selected" at bounding box center [478, 96] width 7 height 7
checkbox input "true"
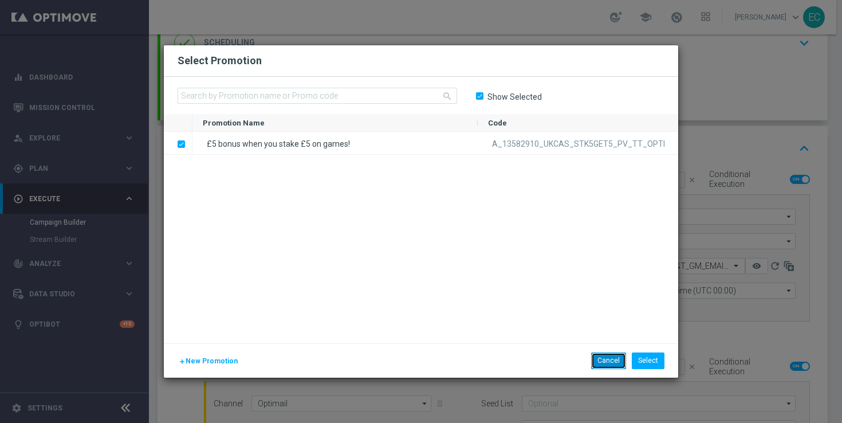
click at [610, 360] on button "Cancel" at bounding box center [608, 360] width 35 height 16
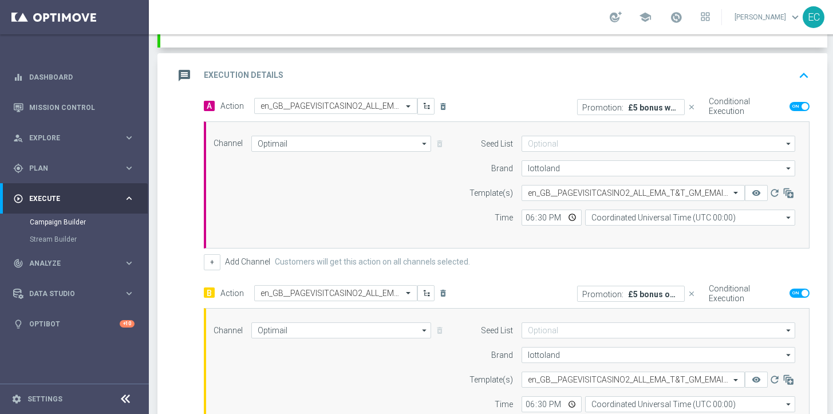
scroll to position [241, 0]
click at [650, 293] on p "£5 bonus on any of our games!" at bounding box center [654, 292] width 52 height 9
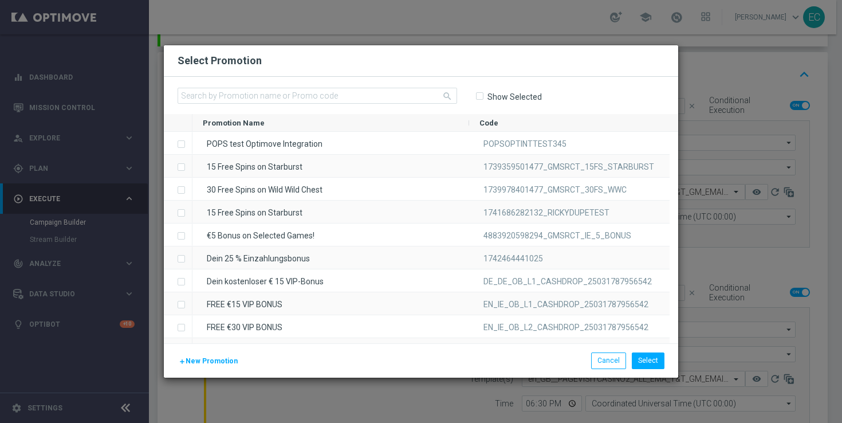
click at [505, 96] on label "Show Selected" at bounding box center [514, 97] width 55 height 10
click at [483, 96] on input "Show Selected" at bounding box center [478, 96] width 7 height 7
checkbox input "true"
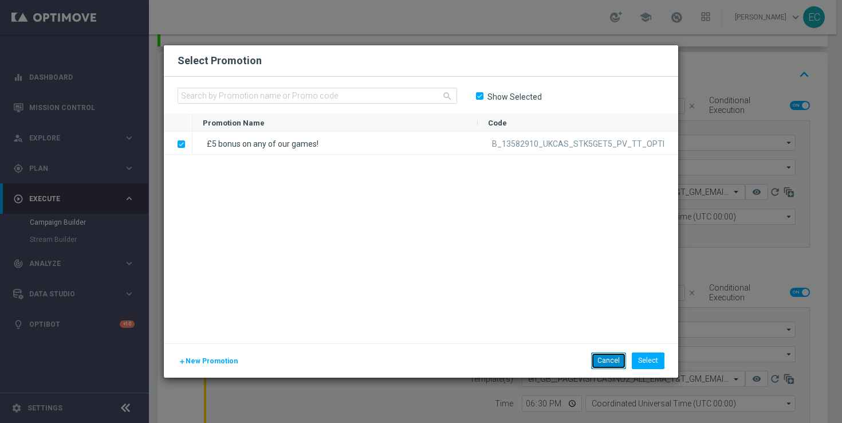
click at [601, 367] on button "Cancel" at bounding box center [608, 360] width 35 height 16
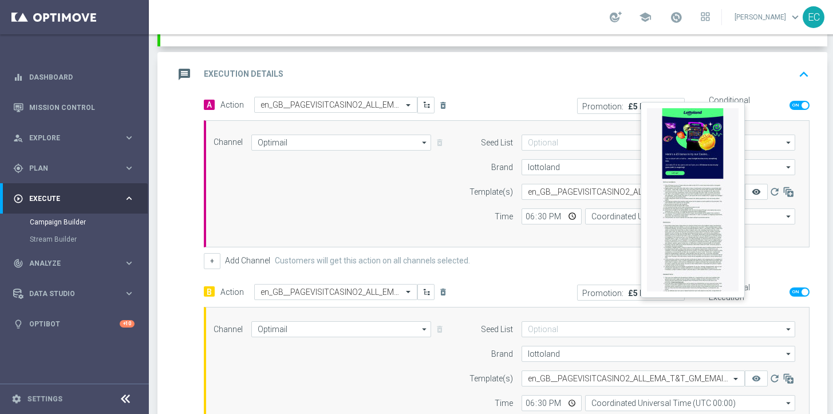
click at [755, 188] on icon "remove_red_eye" at bounding box center [756, 191] width 9 height 9
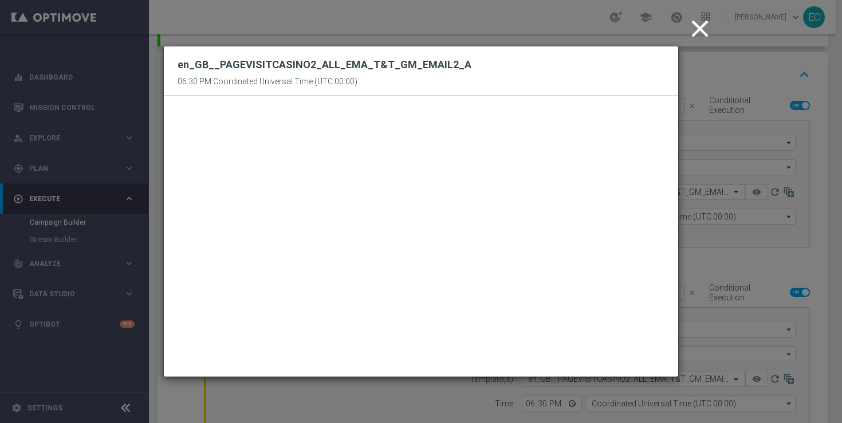
click at [701, 29] on icon "close" at bounding box center [699, 28] width 29 height 29
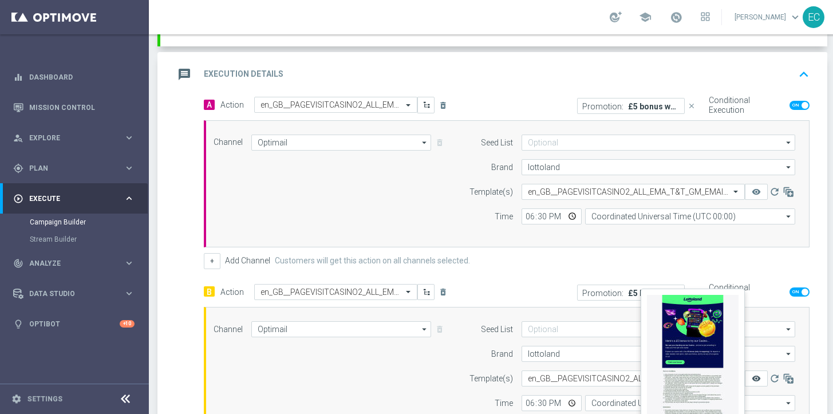
click at [754, 381] on icon "remove_red_eye" at bounding box center [756, 378] width 9 height 9
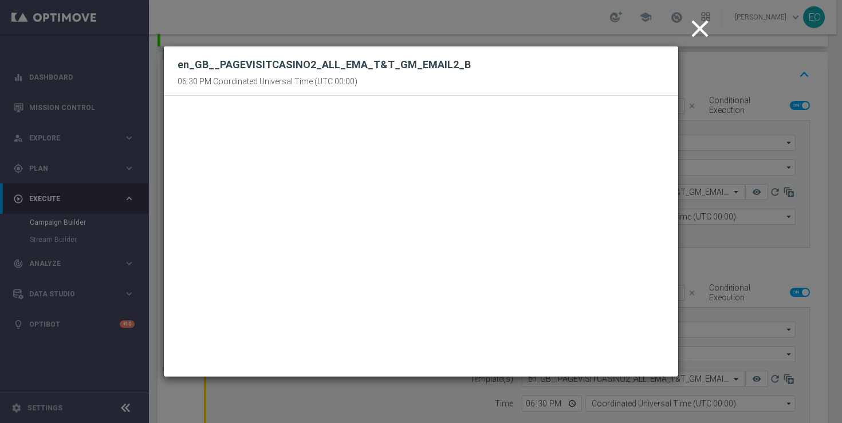
click at [699, 33] on icon "close" at bounding box center [699, 28] width 29 height 29
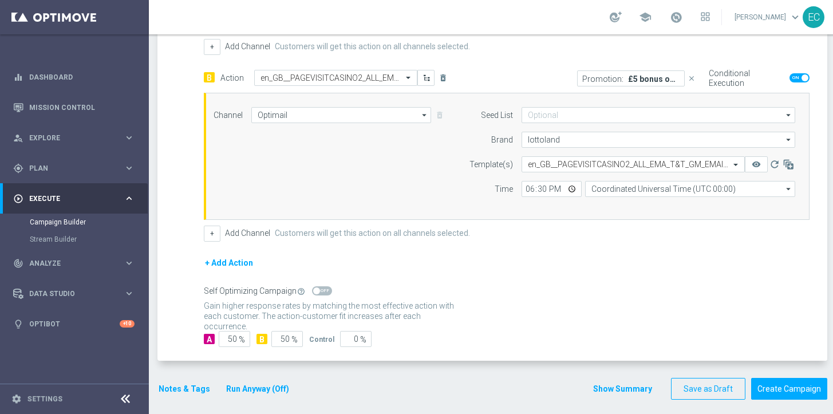
scroll to position [9, 0]
click at [188, 382] on button "Notes & Tags" at bounding box center [184, 389] width 54 height 14
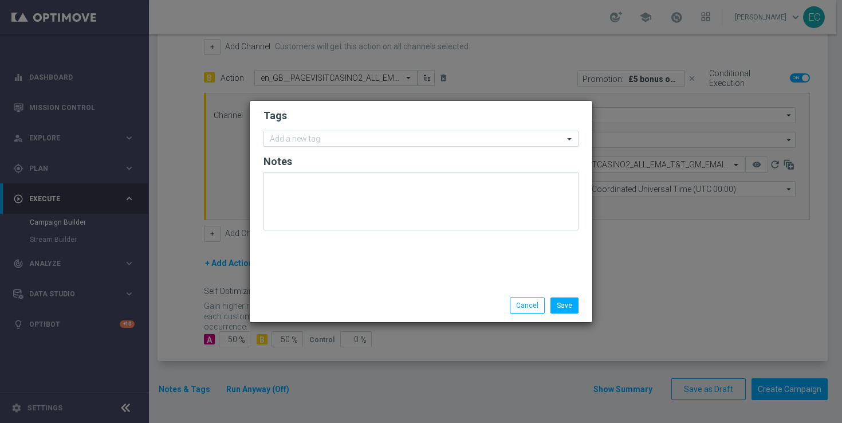
click at [365, 145] on div at bounding box center [415, 140] width 295 height 11
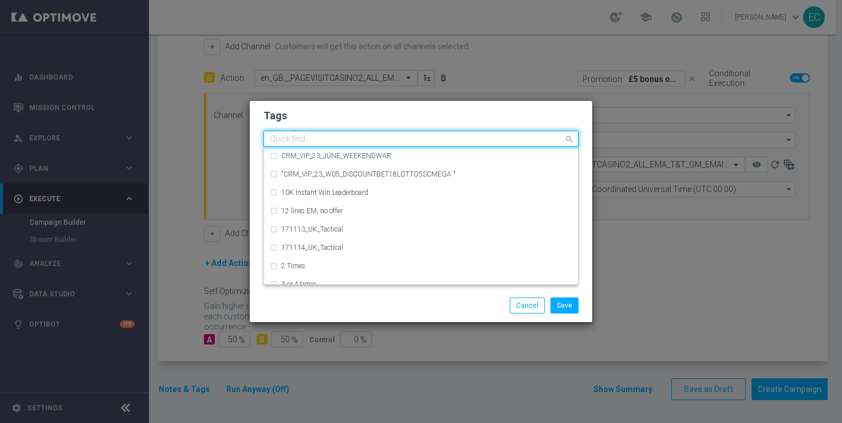
click at [364, 141] on input "text" at bounding box center [417, 140] width 294 height 10
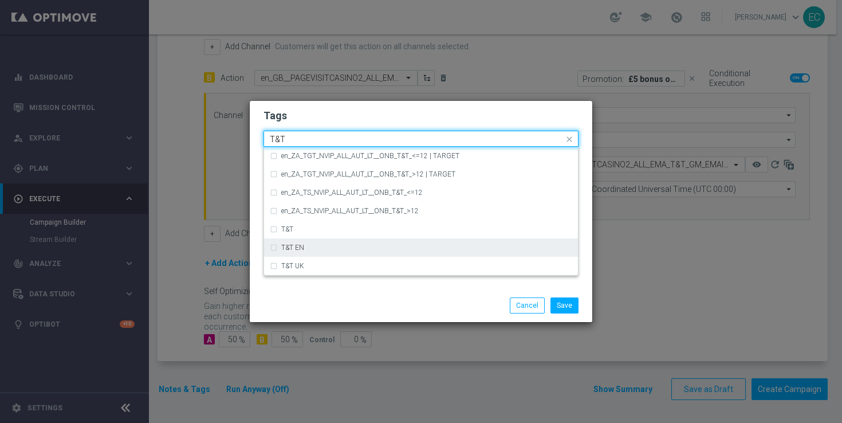
click at [340, 247] on div "T&T EN" at bounding box center [426, 247] width 291 height 7
type input "T&T"
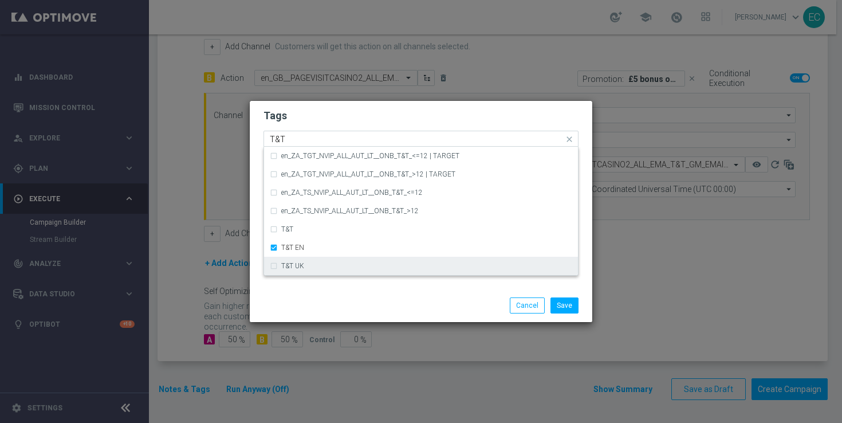
click at [336, 267] on div "T&T UK" at bounding box center [426, 265] width 291 height 7
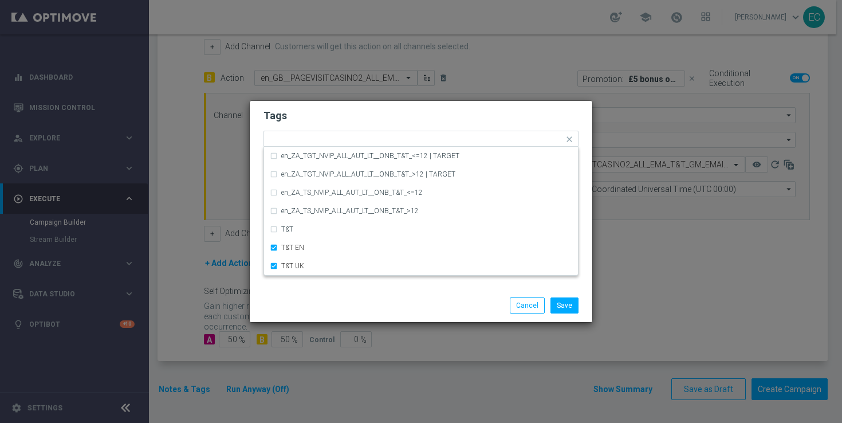
click at [567, 287] on div "Tags Quick find × T&T EN × T&T UK en_ZA_TGT_NVIP_ALL_AUT_LT__ONB_T&T_<=12 | TAR…" at bounding box center [421, 195] width 342 height 188
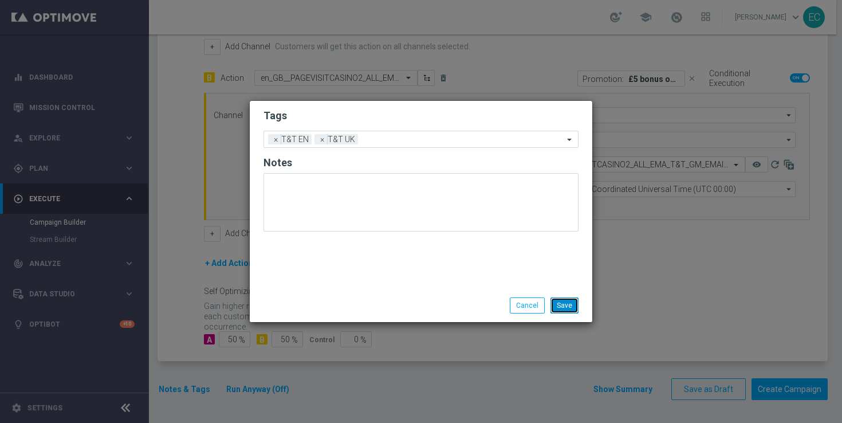
click at [568, 309] on button "Save" at bounding box center [564, 305] width 28 height 16
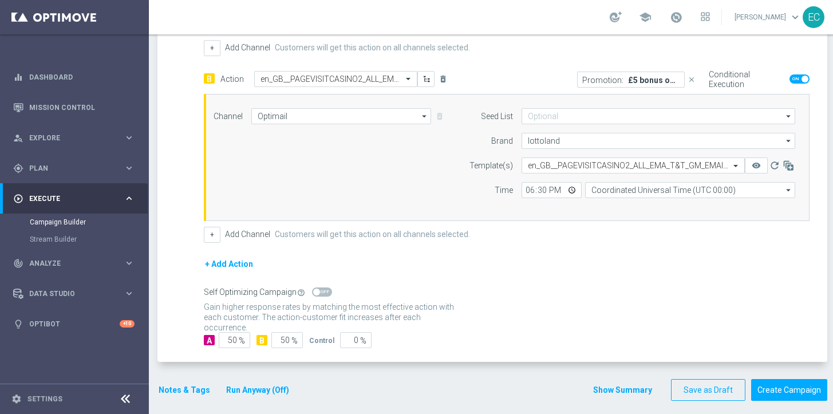
scroll to position [455, 0]
click at [191, 389] on button "Notes & Tags" at bounding box center [184, 389] width 54 height 14
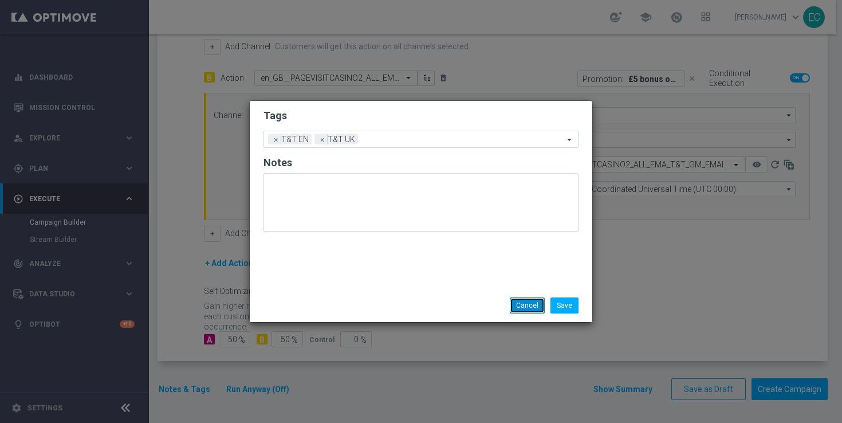
click at [524, 306] on button "Cancel" at bounding box center [527, 305] width 35 height 16
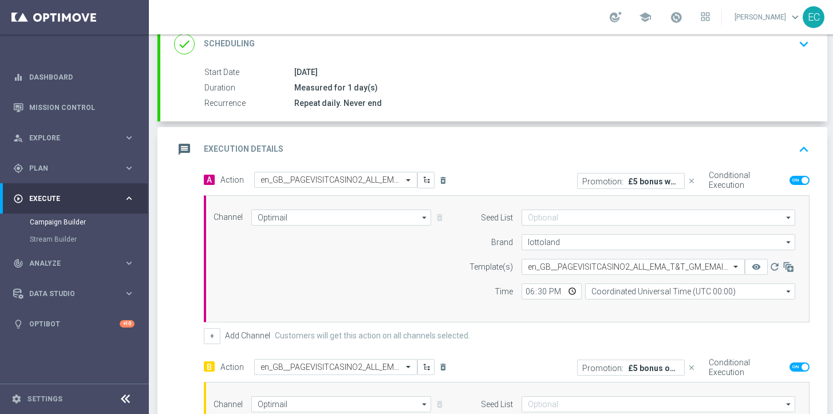
scroll to position [164, 0]
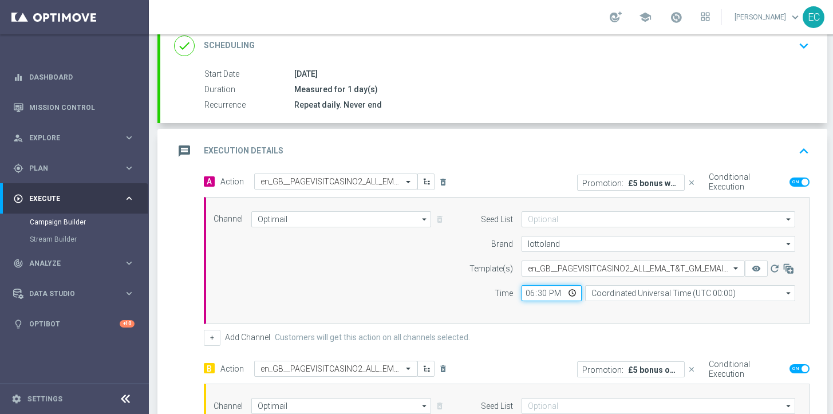
click at [531, 292] on input "18:30" at bounding box center [552, 293] width 60 height 16
type input "17:55"
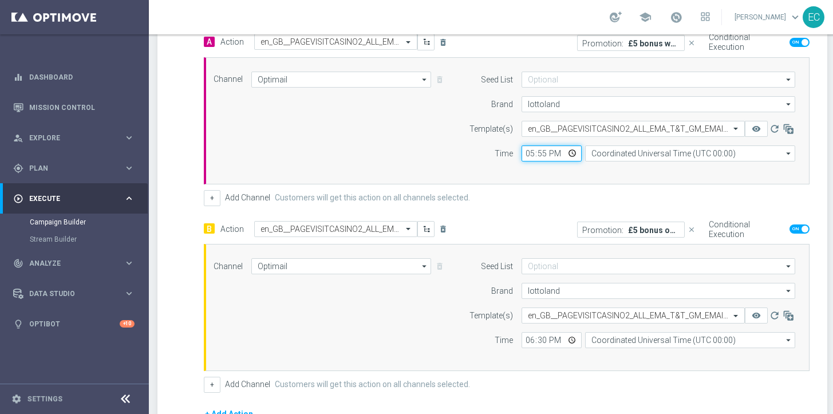
scroll to position [304, 0]
click at [533, 337] on input "18:30" at bounding box center [552, 340] width 60 height 16
type input "17:55"
click at [458, 346] on div "Time" at bounding box center [484, 340] width 58 height 16
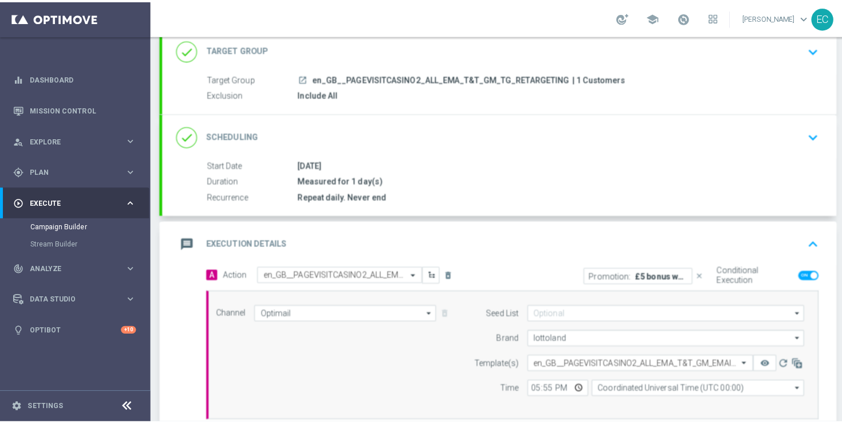
scroll to position [455, 0]
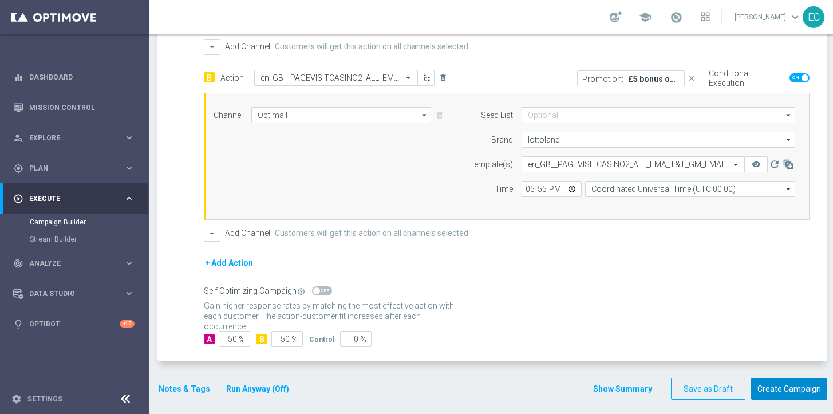
click at [797, 396] on button "Create Campaign" at bounding box center [789, 389] width 76 height 22
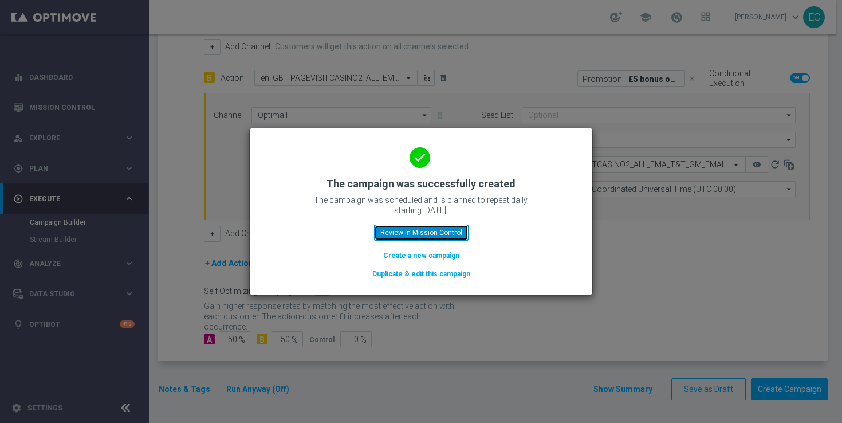
click at [412, 229] on button "Review in Mission Control" at bounding box center [421, 232] width 94 height 16
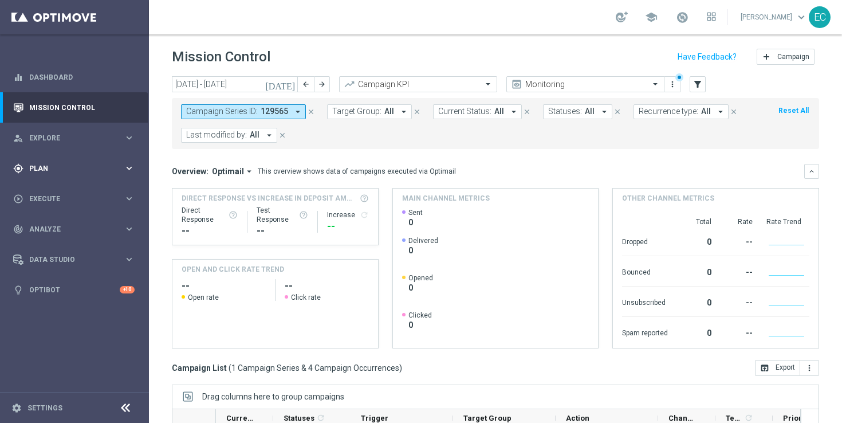
click at [68, 166] on span "Plan" at bounding box center [76, 168] width 94 height 7
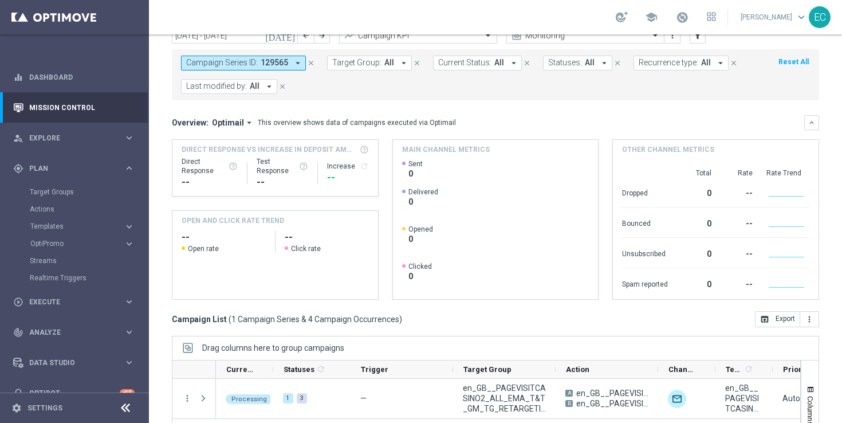
scroll to position [174, 0]
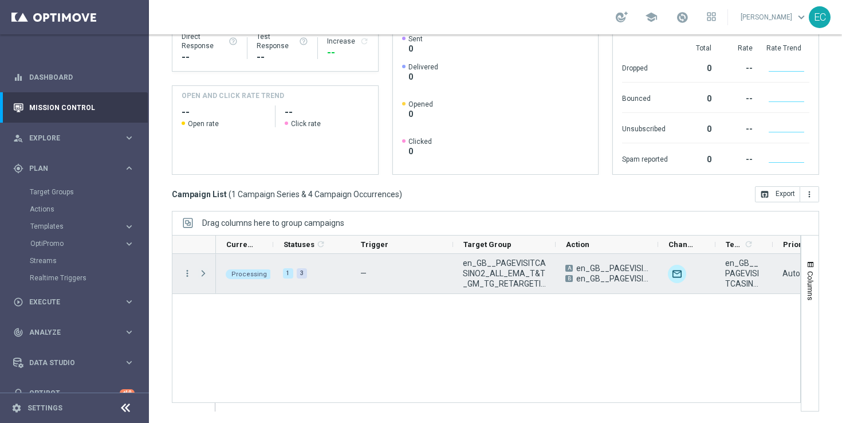
click at [202, 273] on span "Press SPACE to select this row." at bounding box center [203, 273] width 10 height 9
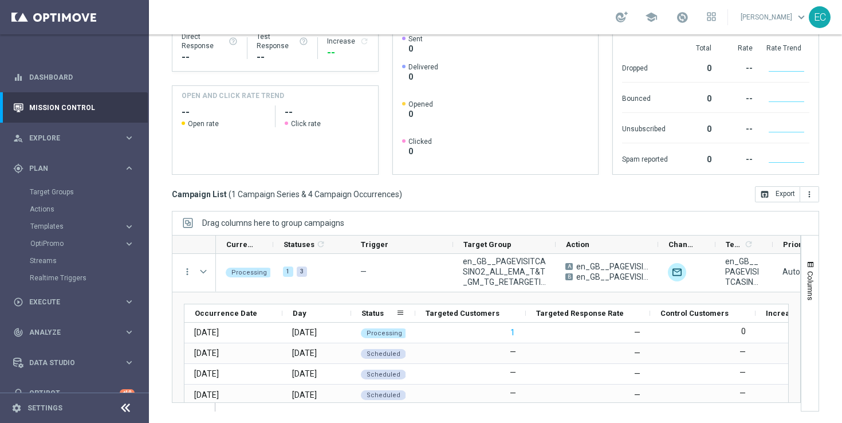
scroll to position [2, 0]
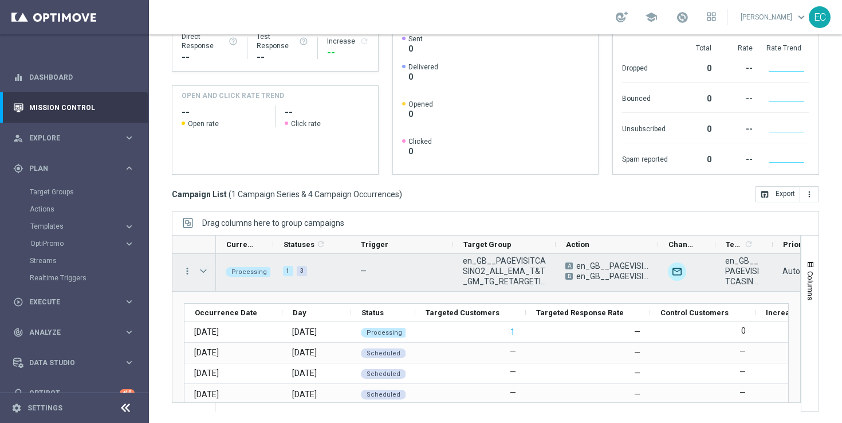
click at [202, 271] on span "Press SPACE to select this row." at bounding box center [203, 270] width 10 height 9
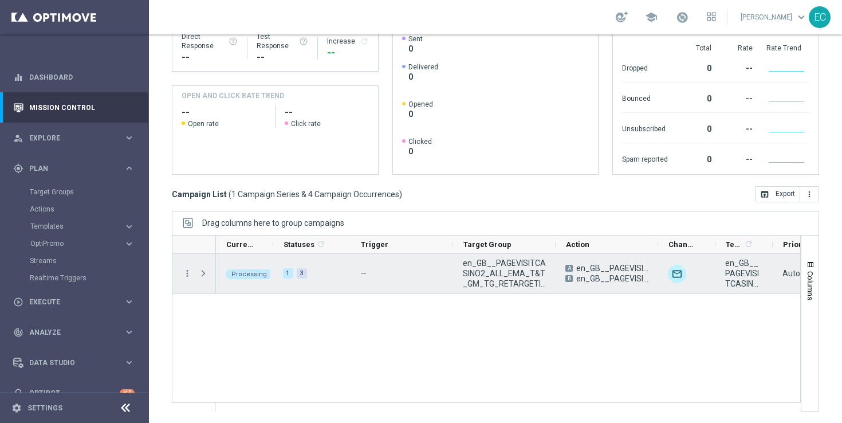
scroll to position [0, 0]
